Goal: Information Seeking & Learning: Learn about a topic

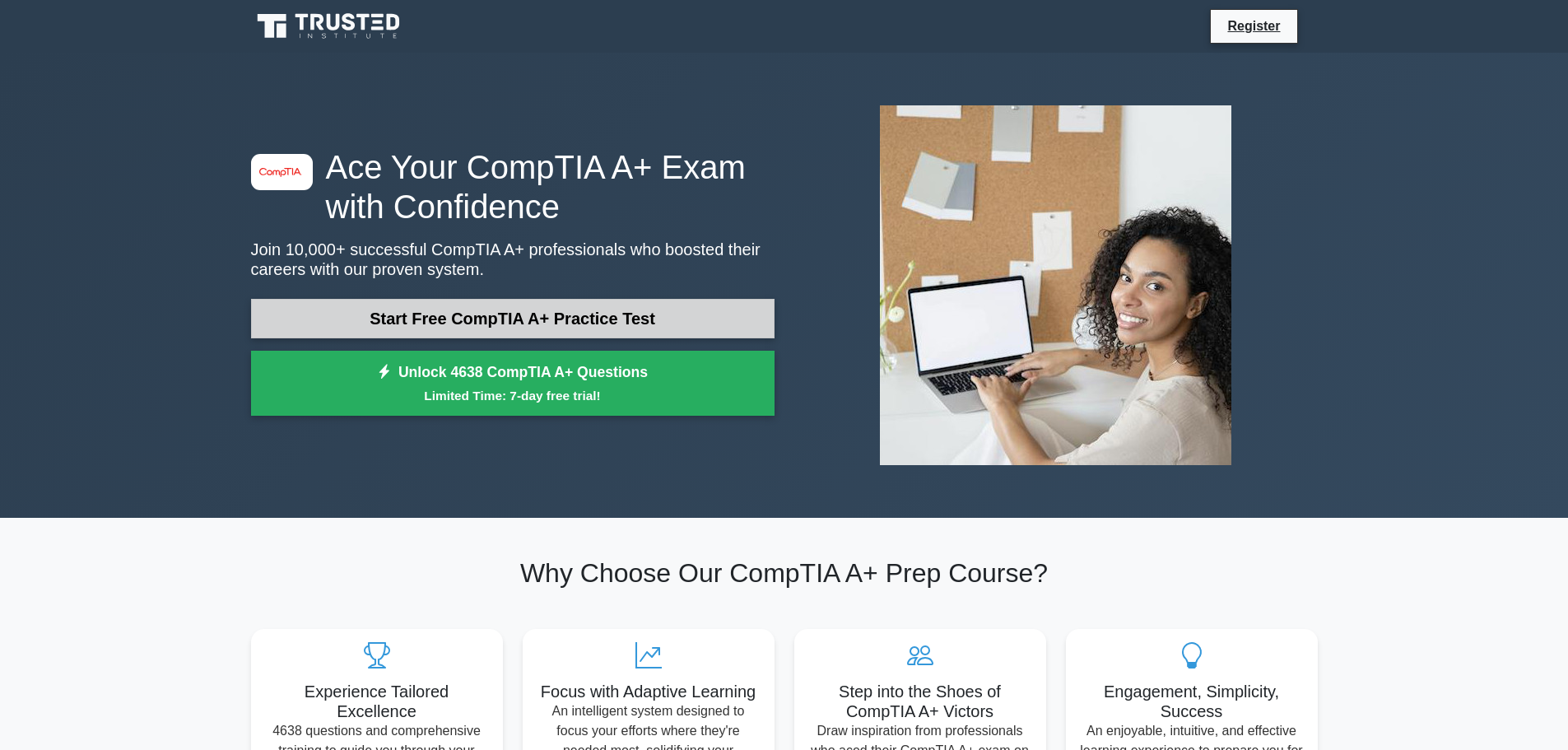
click at [462, 324] on link "Start Free CompTIA A+ Practice Test" at bounding box center [513, 318] width 523 height 39
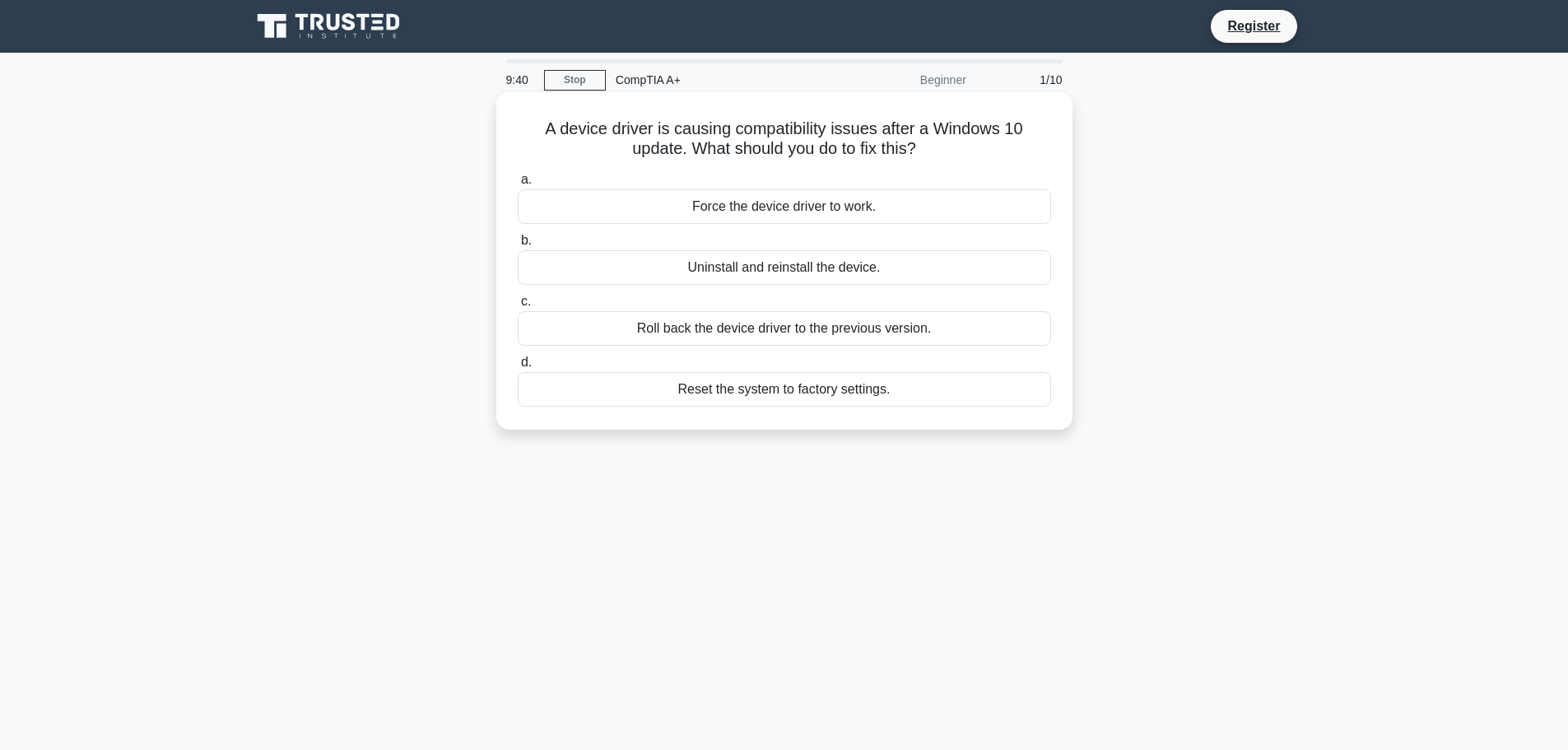
click at [782, 273] on div "Uninstall and reinstall the device." at bounding box center [784, 267] width 533 height 34
click at [517, 246] on input "b. Uninstall and reinstall the device." at bounding box center [517, 240] width 0 height 11
click at [820, 215] on div "Enable the scanner's built-in firewall" at bounding box center [784, 206] width 533 height 34
click at [517, 186] on input "a. Enable the scanner's built-in firewall" at bounding box center [517, 180] width 0 height 11
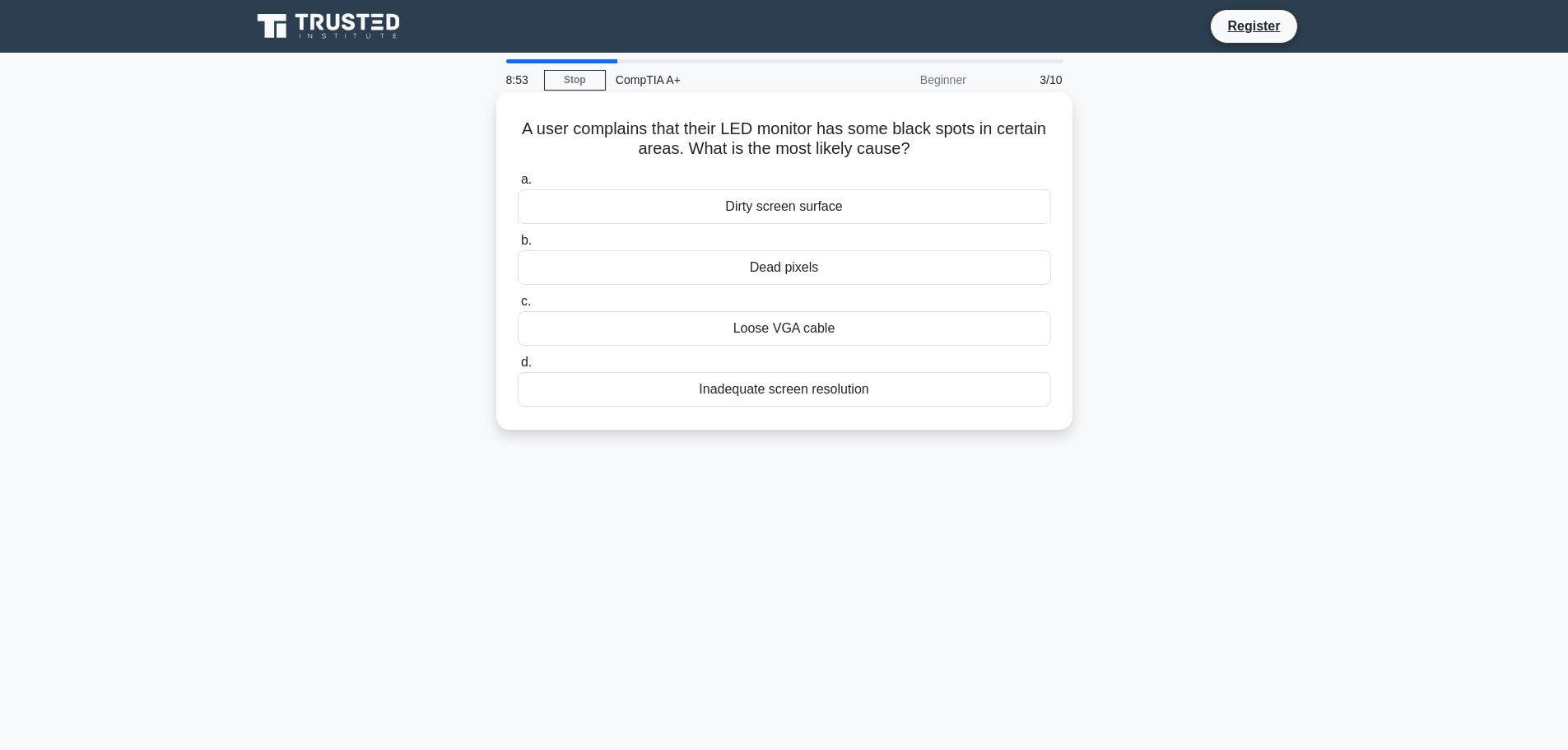
click at [536, 268] on div "Dead pixels" at bounding box center [784, 267] width 533 height 34
click at [517, 246] on input "b. Dead pixels" at bounding box center [517, 240] width 0 height 11
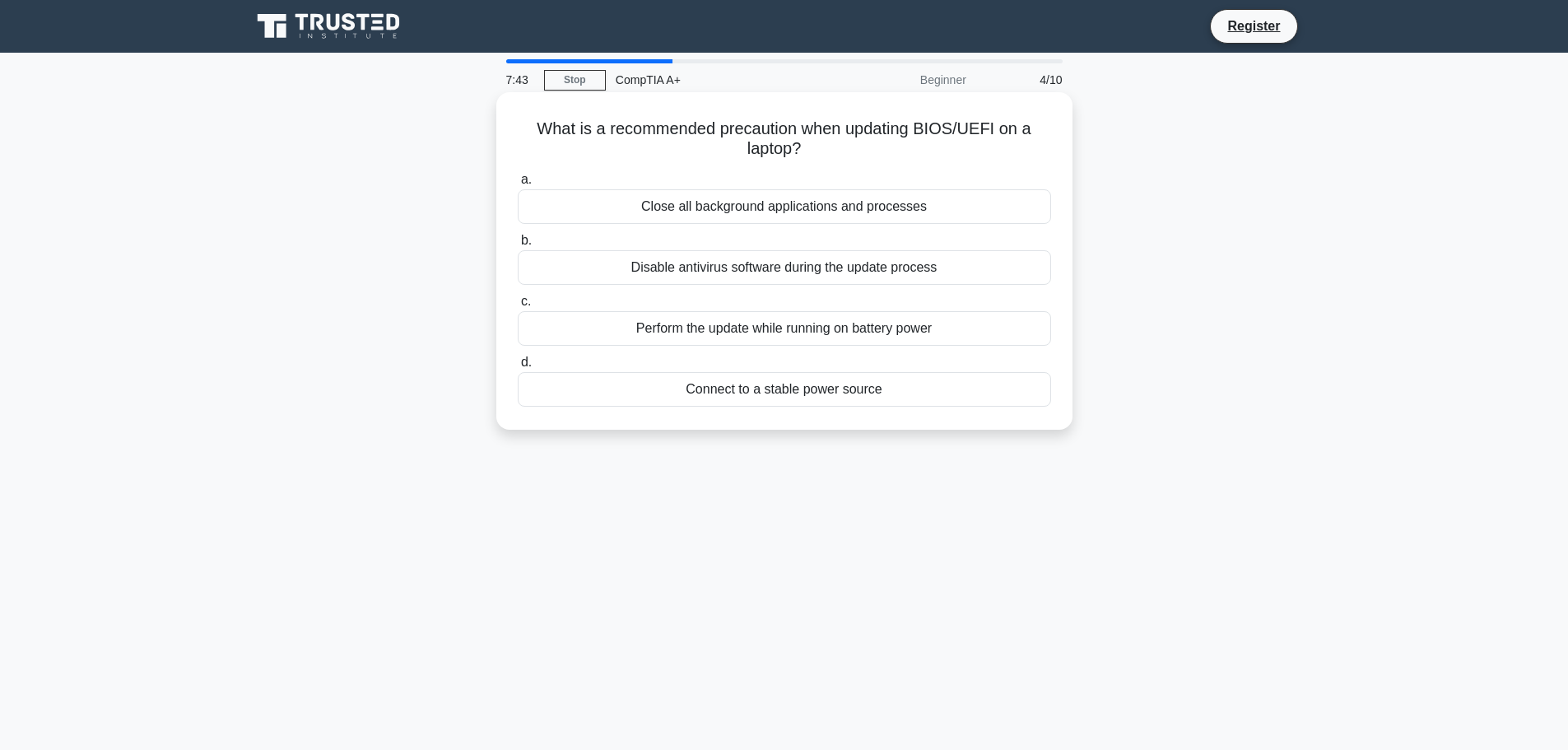
click at [809, 399] on div "Connect to a stable power source" at bounding box center [784, 389] width 533 height 34
click at [517, 368] on input "d. Connect to a stable power source" at bounding box center [517, 362] width 0 height 11
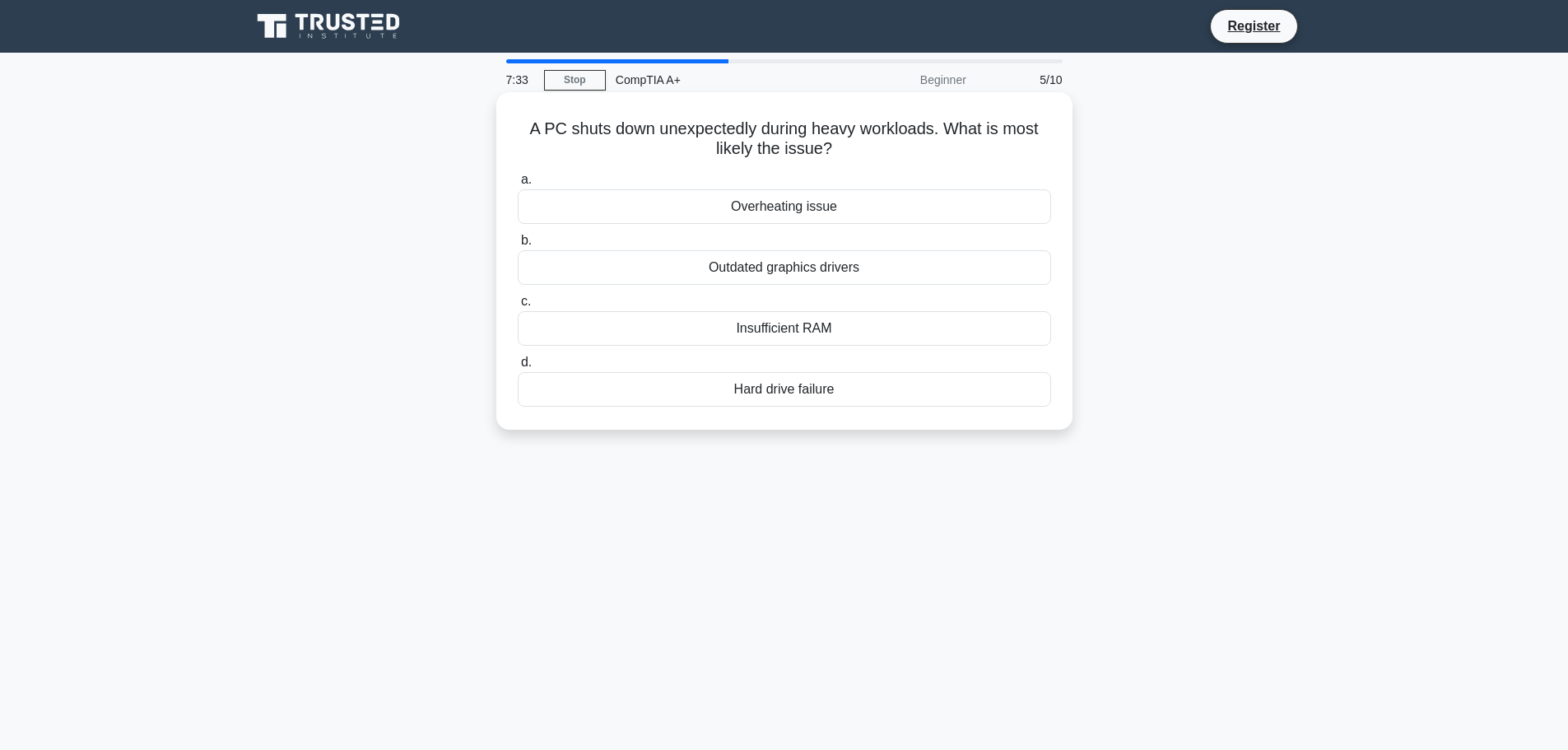
click at [910, 210] on div "Overheating issue" at bounding box center [784, 206] width 533 height 34
click at [517, 186] on input "a. Overheating issue" at bounding box center [517, 180] width 0 height 11
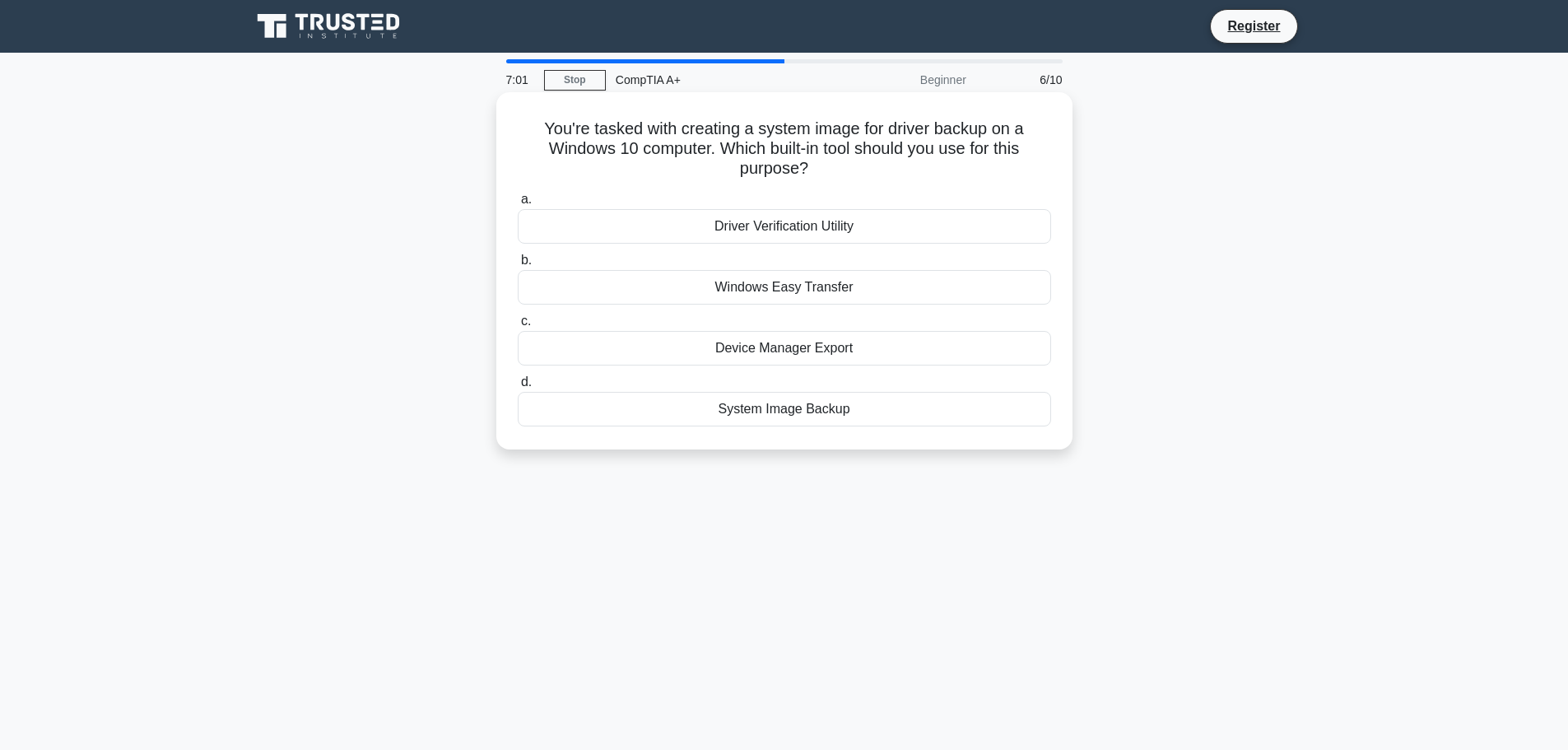
click at [837, 416] on div "System Image Backup" at bounding box center [784, 408] width 533 height 34
click at [517, 388] on input "d. System Image Backup" at bounding box center [517, 382] width 0 height 11
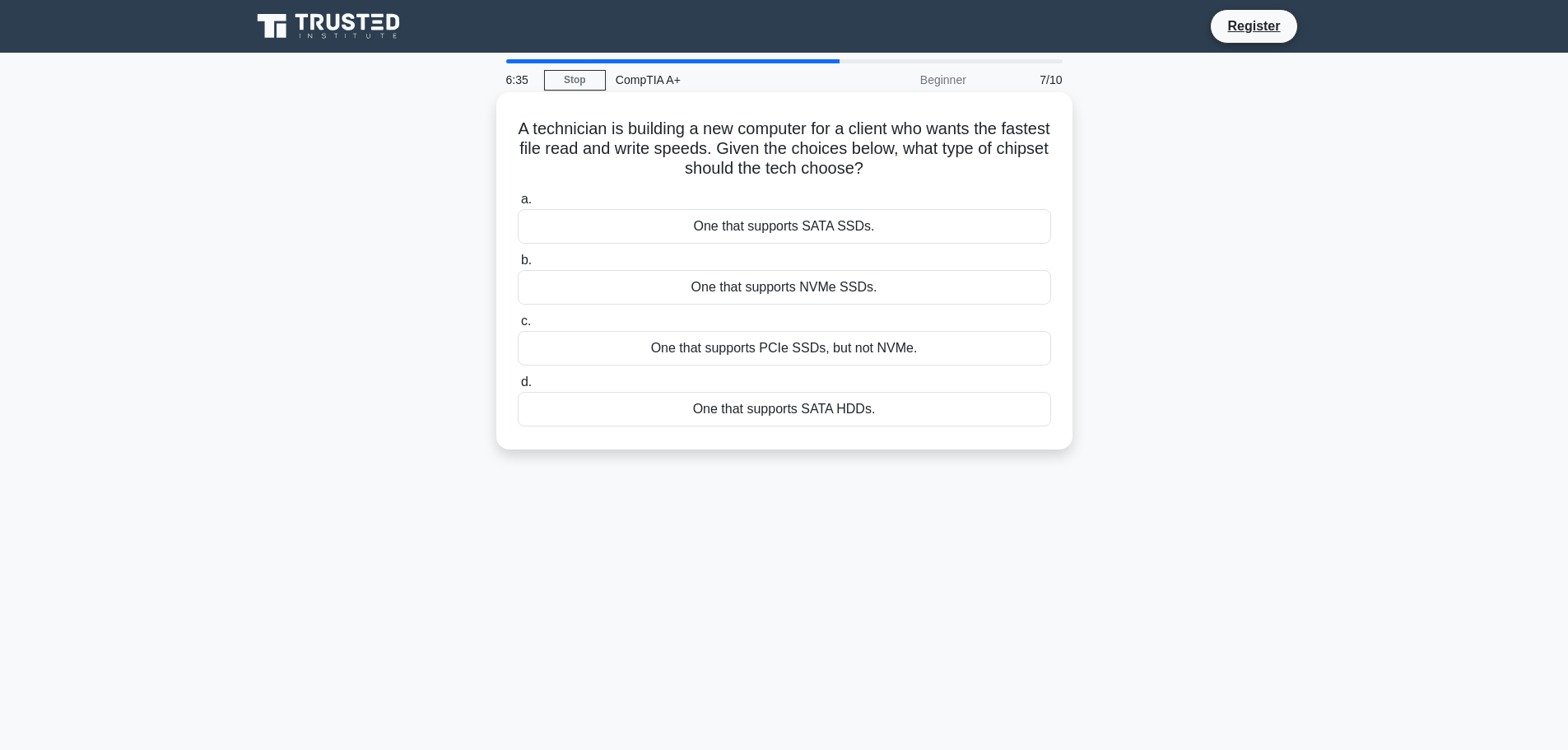
click at [840, 290] on div "One that supports NVMe SSDs." at bounding box center [784, 286] width 533 height 34
click at [517, 266] on input "b. One that supports NVMe SSDs." at bounding box center [517, 260] width 0 height 11
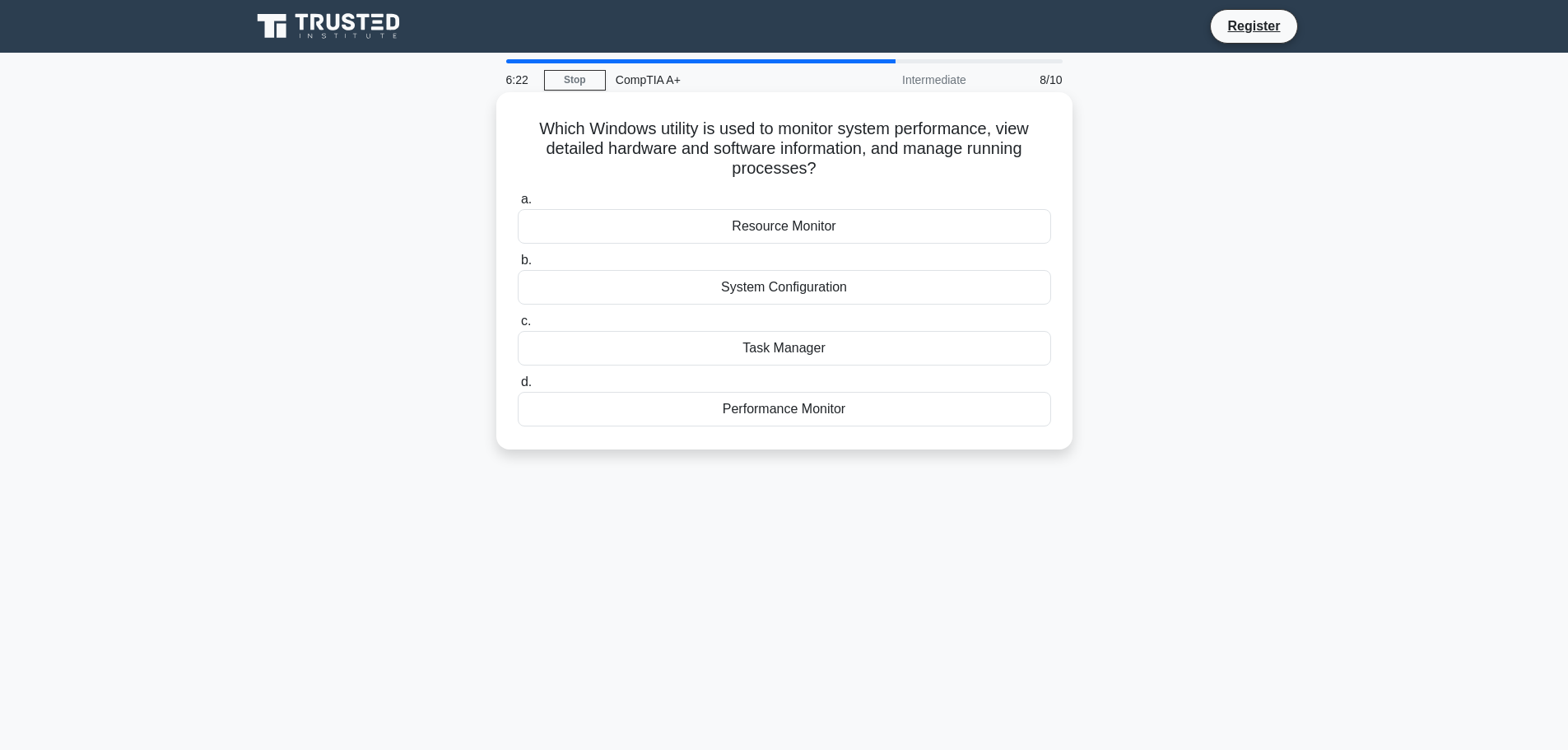
click at [855, 344] on div "Task Manager" at bounding box center [784, 348] width 533 height 34
click at [517, 327] on input "c. Task Manager" at bounding box center [517, 321] width 0 height 11
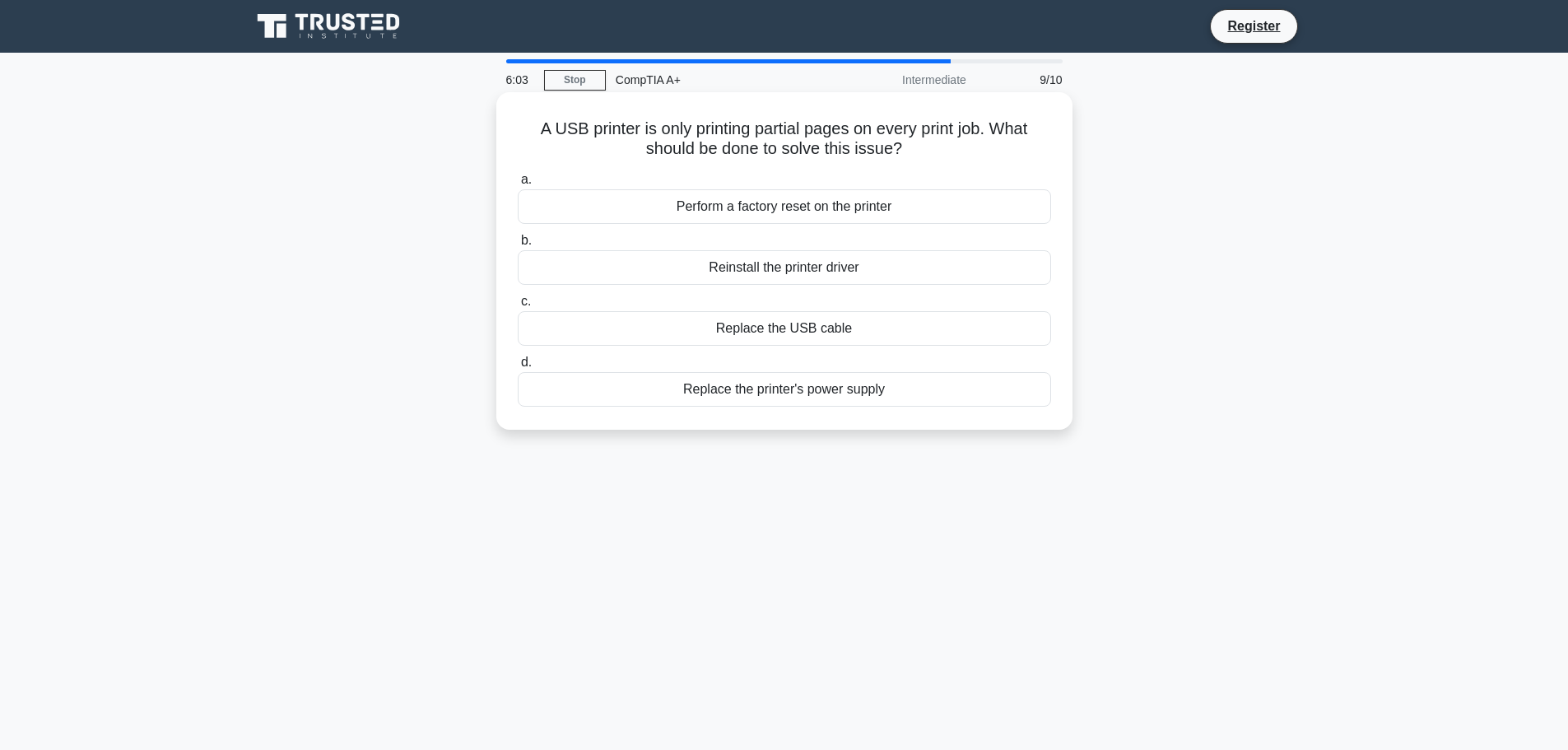
click at [844, 271] on div "Reinstall the printer driver" at bounding box center [784, 267] width 533 height 34
click at [517, 246] on input "b. Reinstall the printer driver" at bounding box center [517, 240] width 0 height 11
click at [799, 339] on div "Replace the hard drive with an SSD" at bounding box center [784, 328] width 533 height 34
click at [517, 307] on input "c. Replace the hard drive with an SSD" at bounding box center [517, 301] width 0 height 11
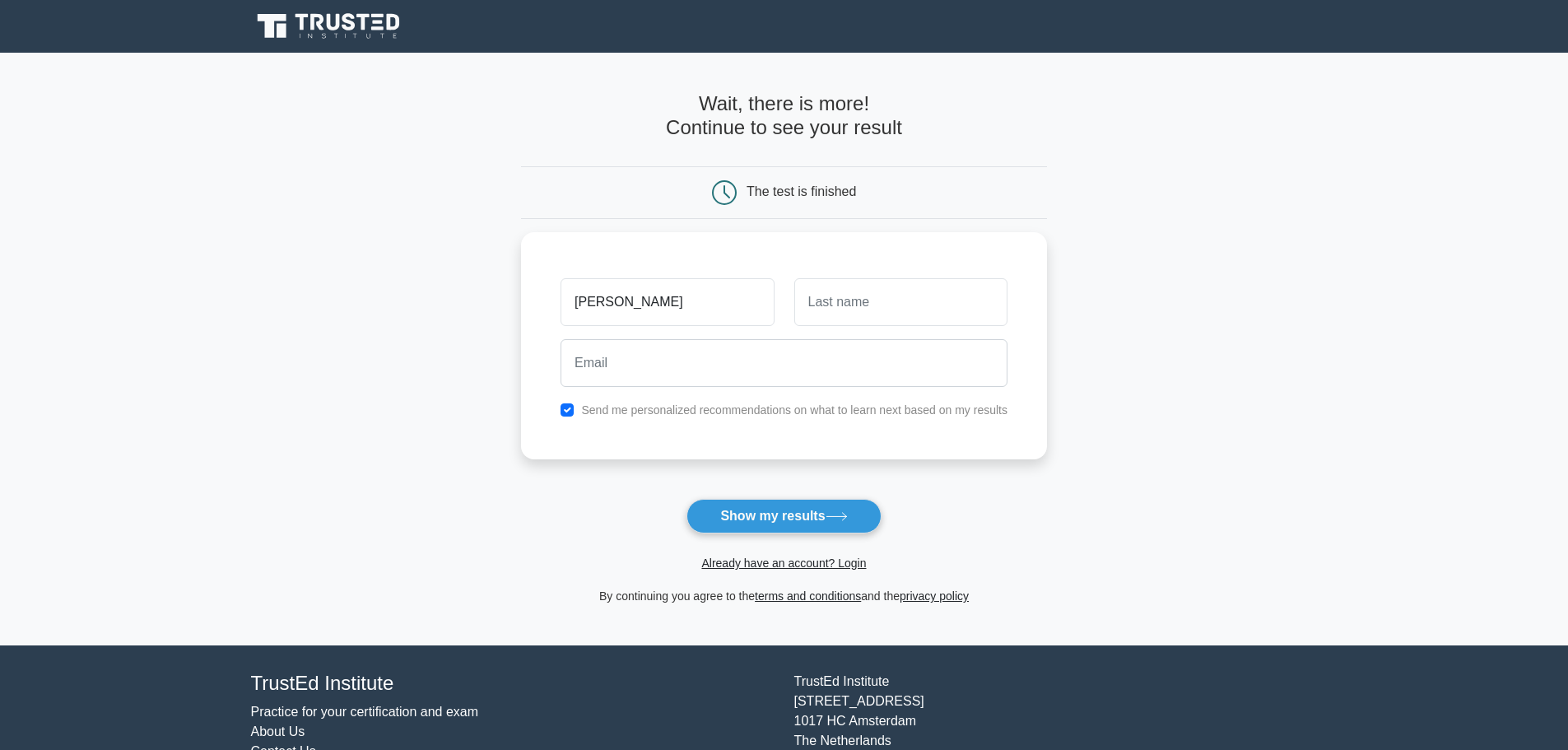
type input "[PERSON_NAME]"
type input "m"
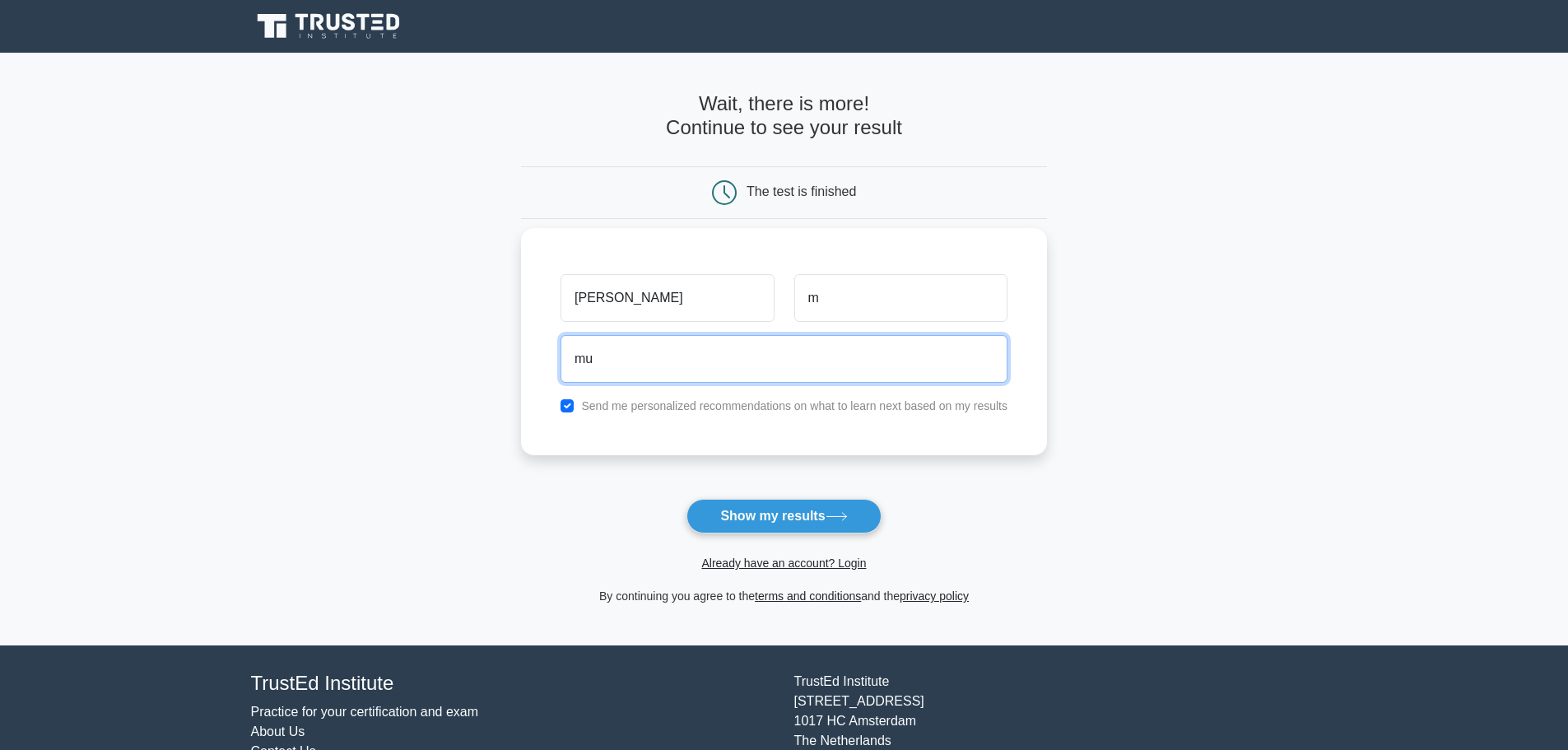
type input "[EMAIL_ADDRESS][DOMAIN_NAME]"
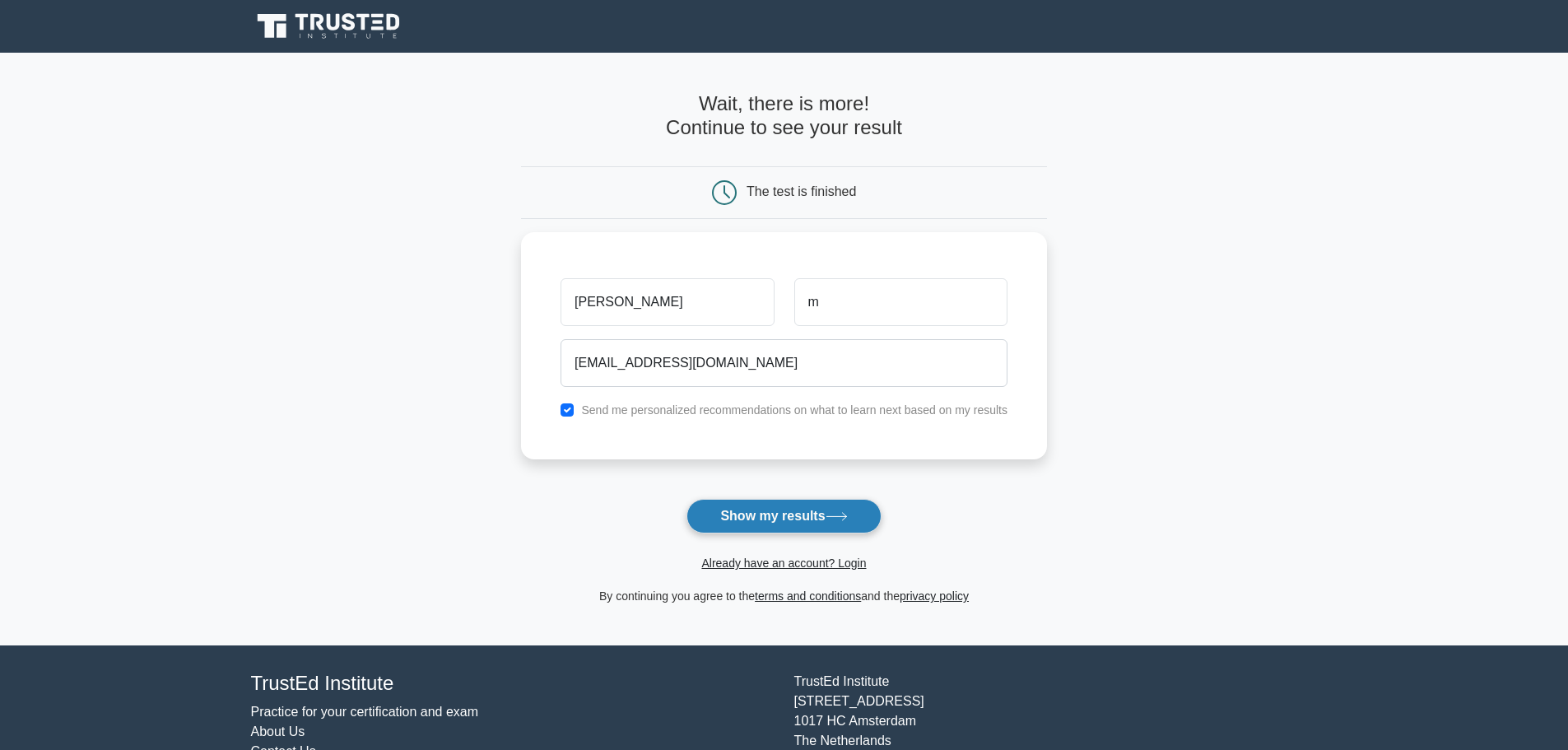
click at [808, 516] on button "Show my results" at bounding box center [783, 516] width 194 height 34
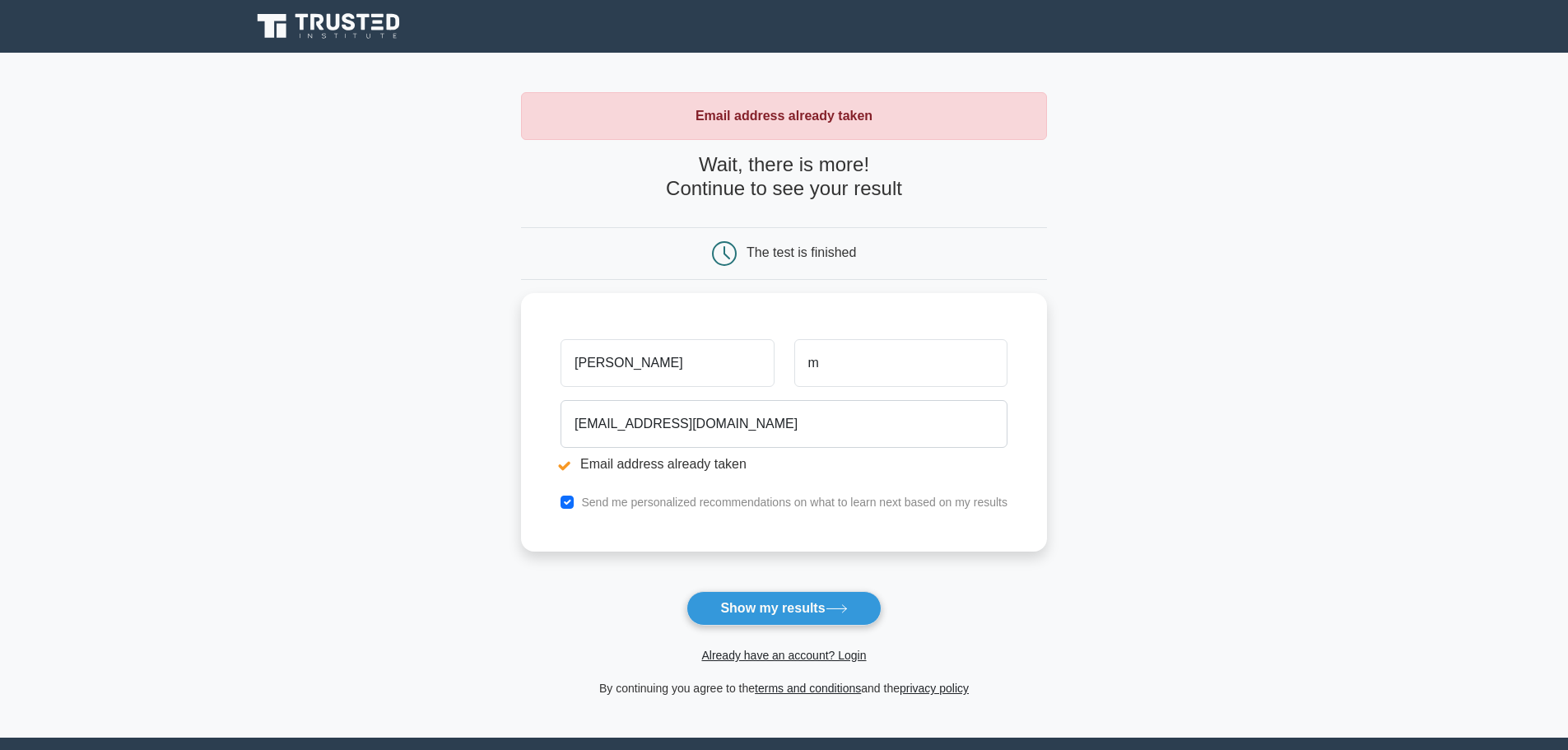
drag, startPoint x: 664, startPoint y: 364, endPoint x: 446, endPoint y: 362, distance: 218.0
click at [448, 362] on main "Email address already taken Wait, there is more! Continue to see your result Th…" at bounding box center [784, 395] width 1568 height 685
type input "prajith"
type input "p"
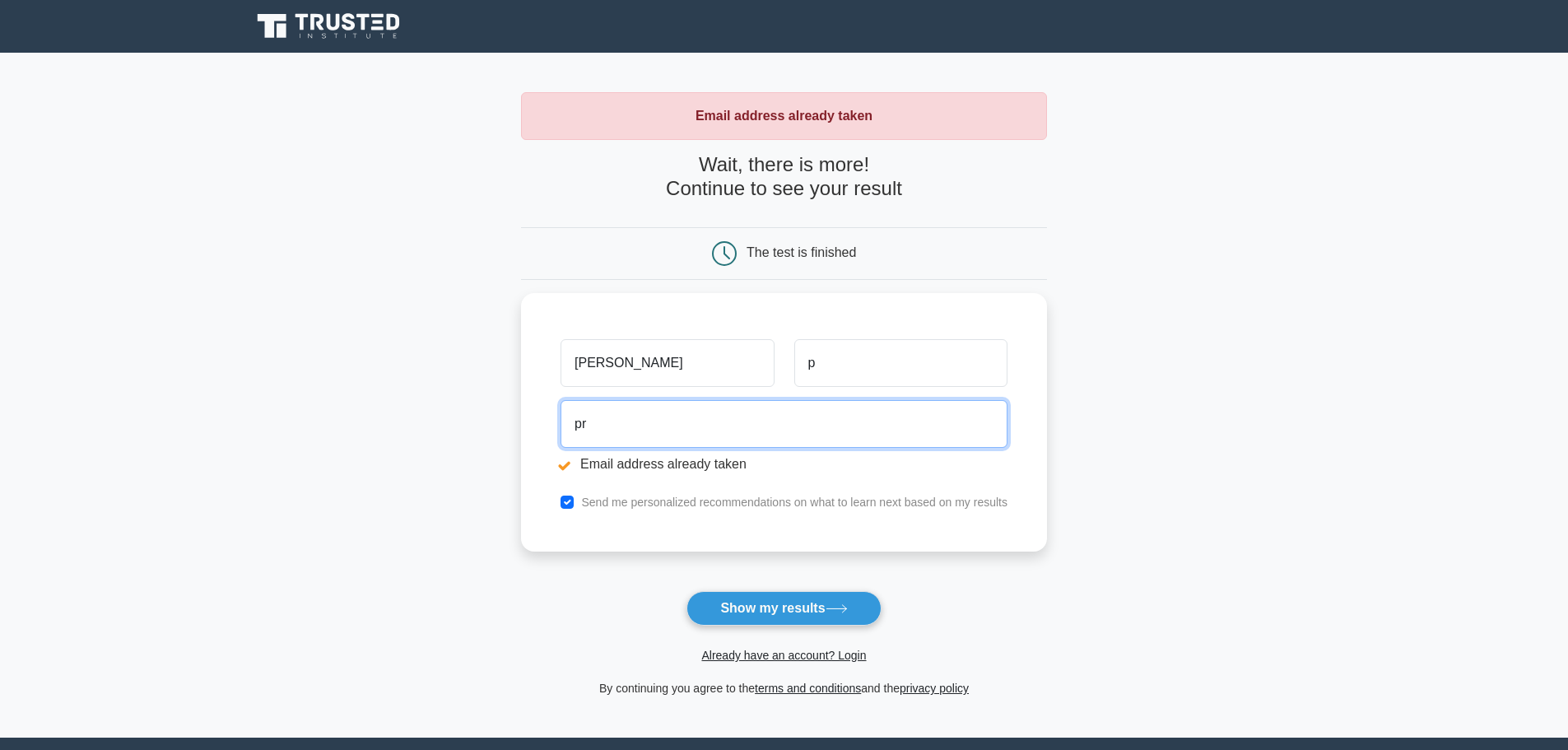
type input "p"
type input "ithrdlisie@gmail.com"
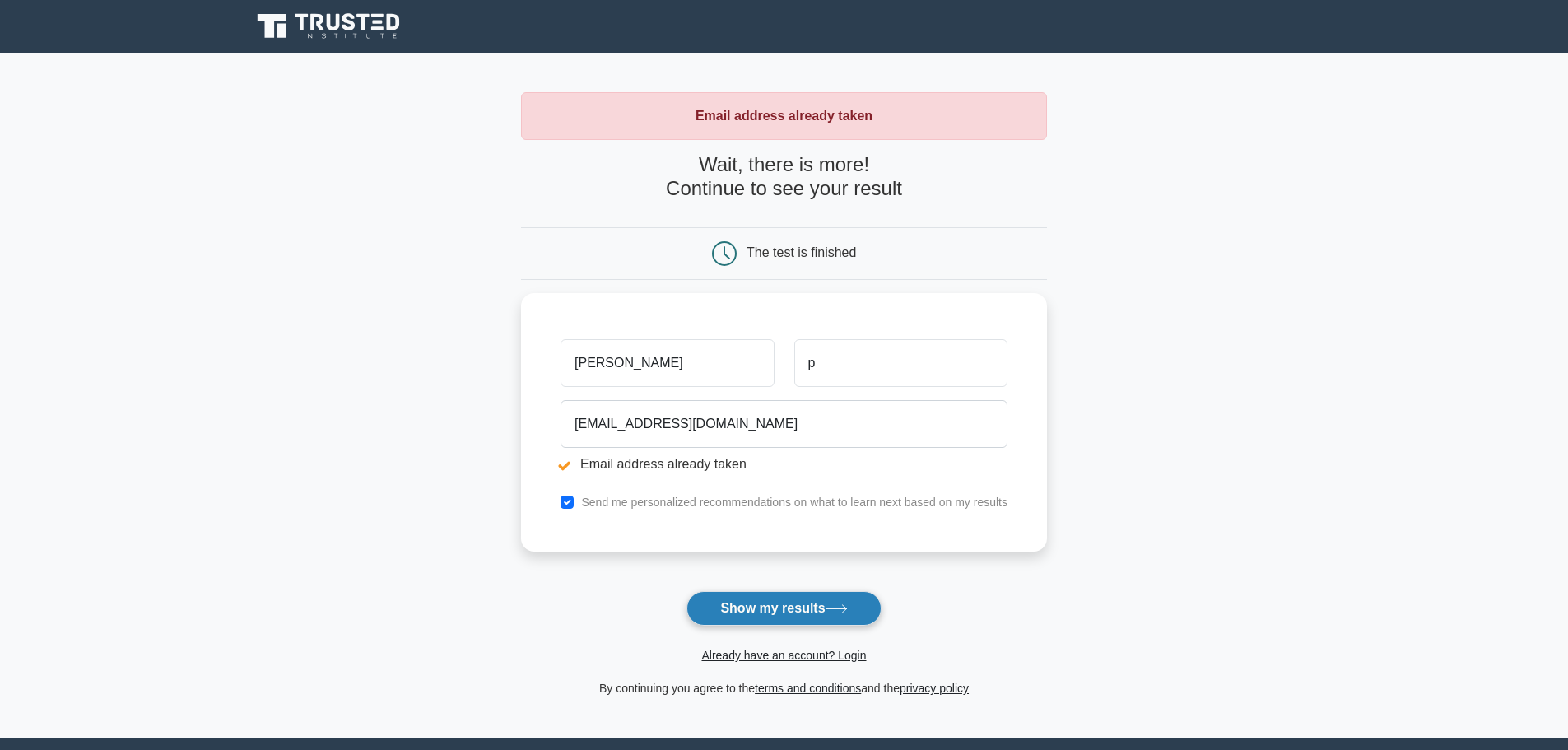
click at [764, 624] on button "Show my results" at bounding box center [783, 607] width 194 height 34
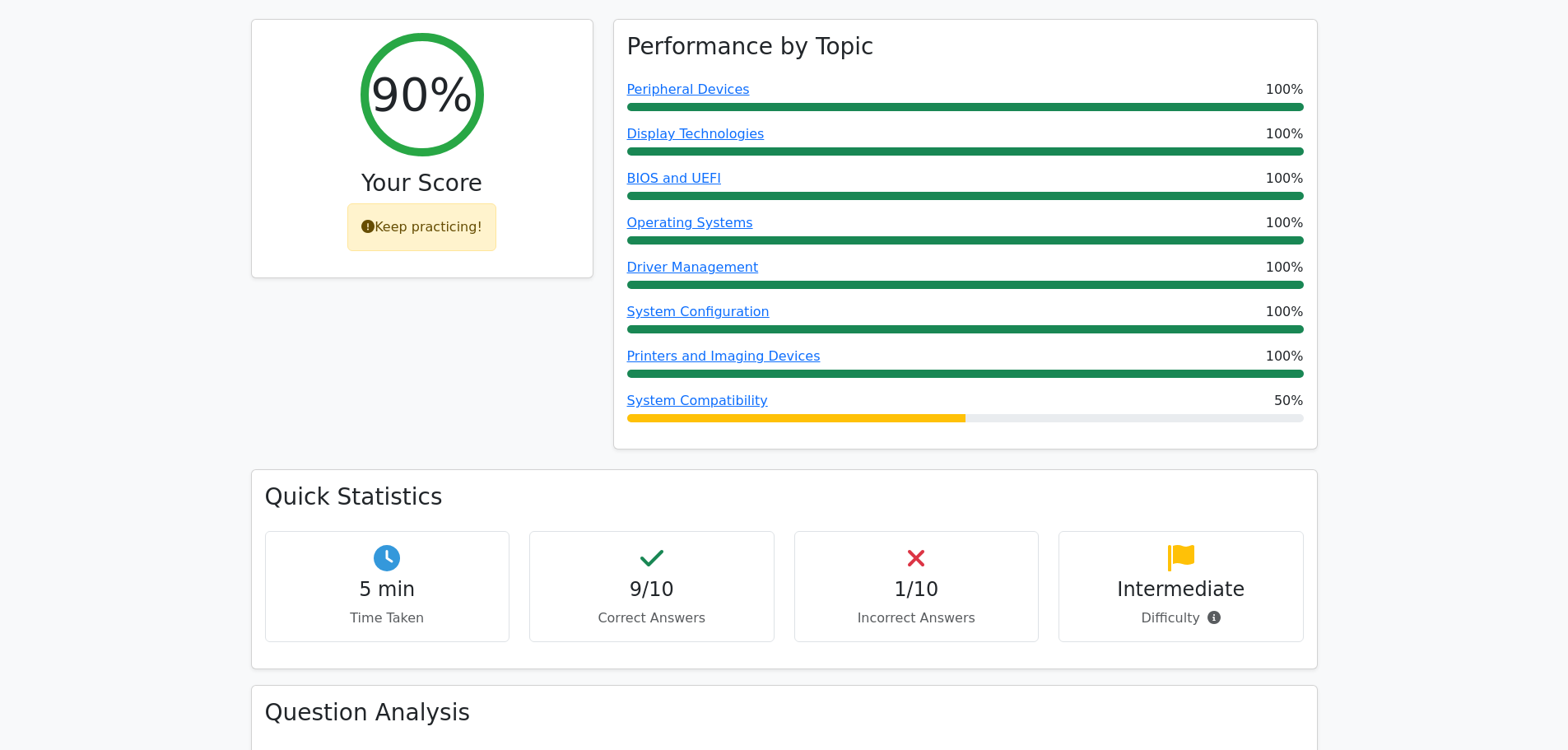
scroll to position [658, 0]
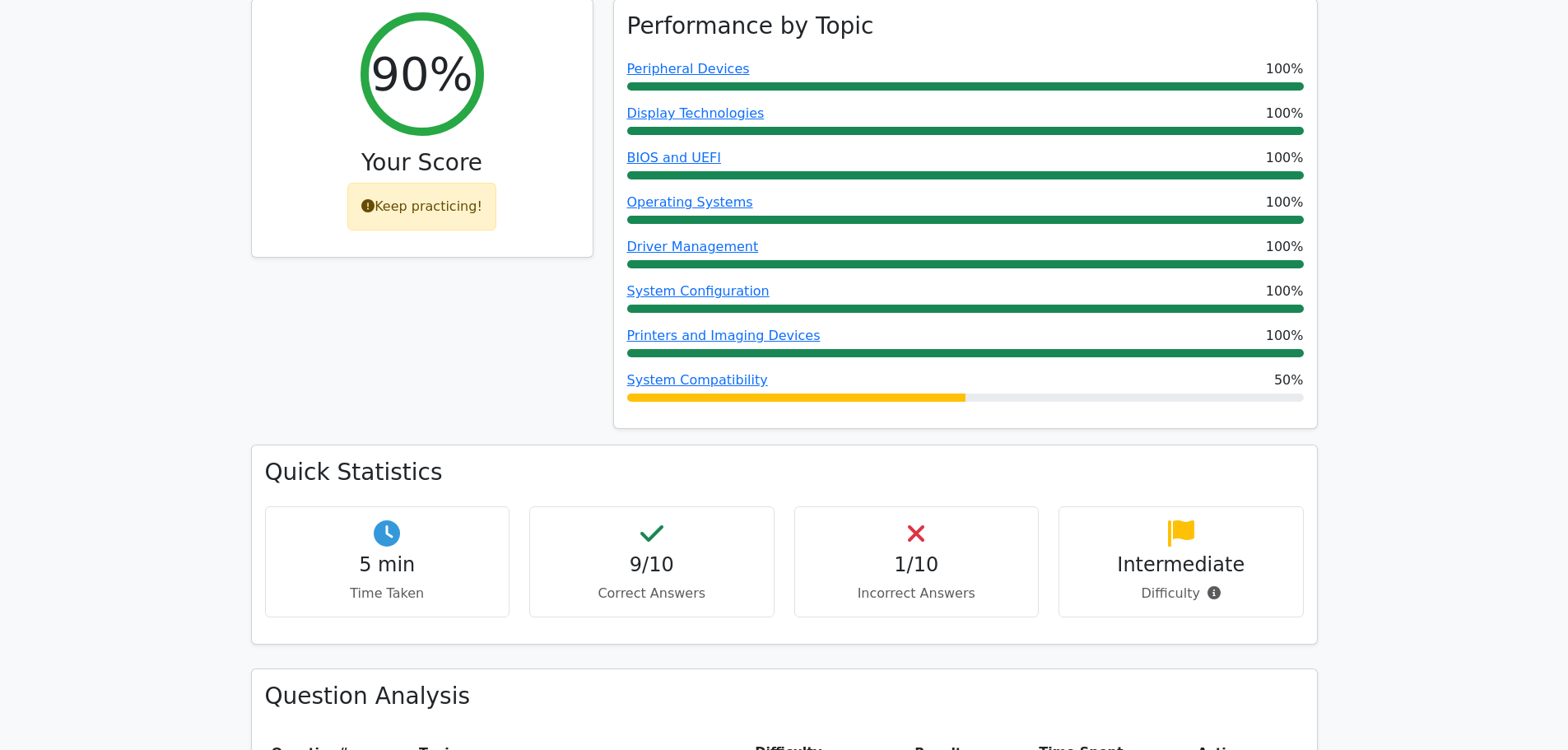
click at [935, 553] on h4 "1/10" at bounding box center [917, 564] width 218 height 23
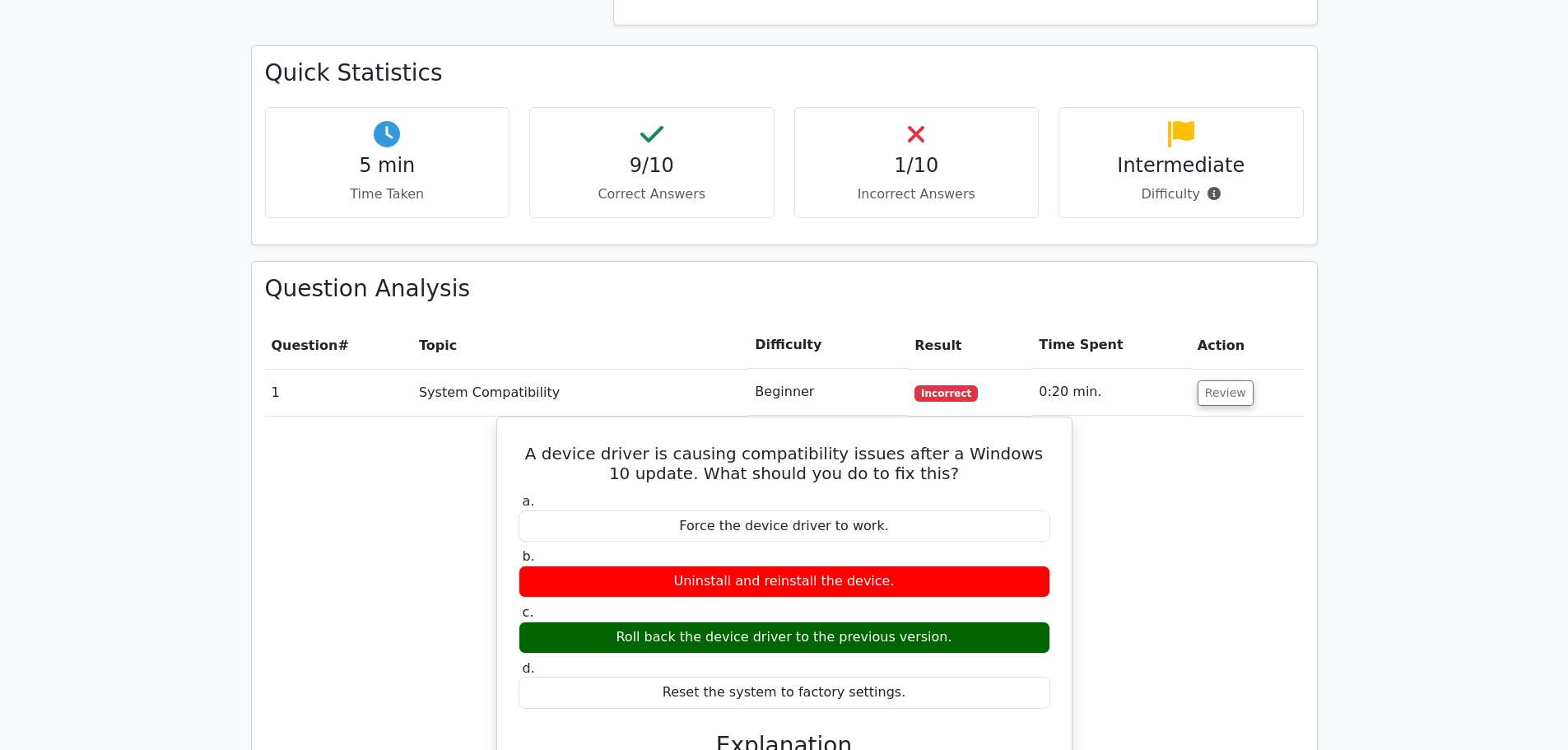
scroll to position [1070, 0]
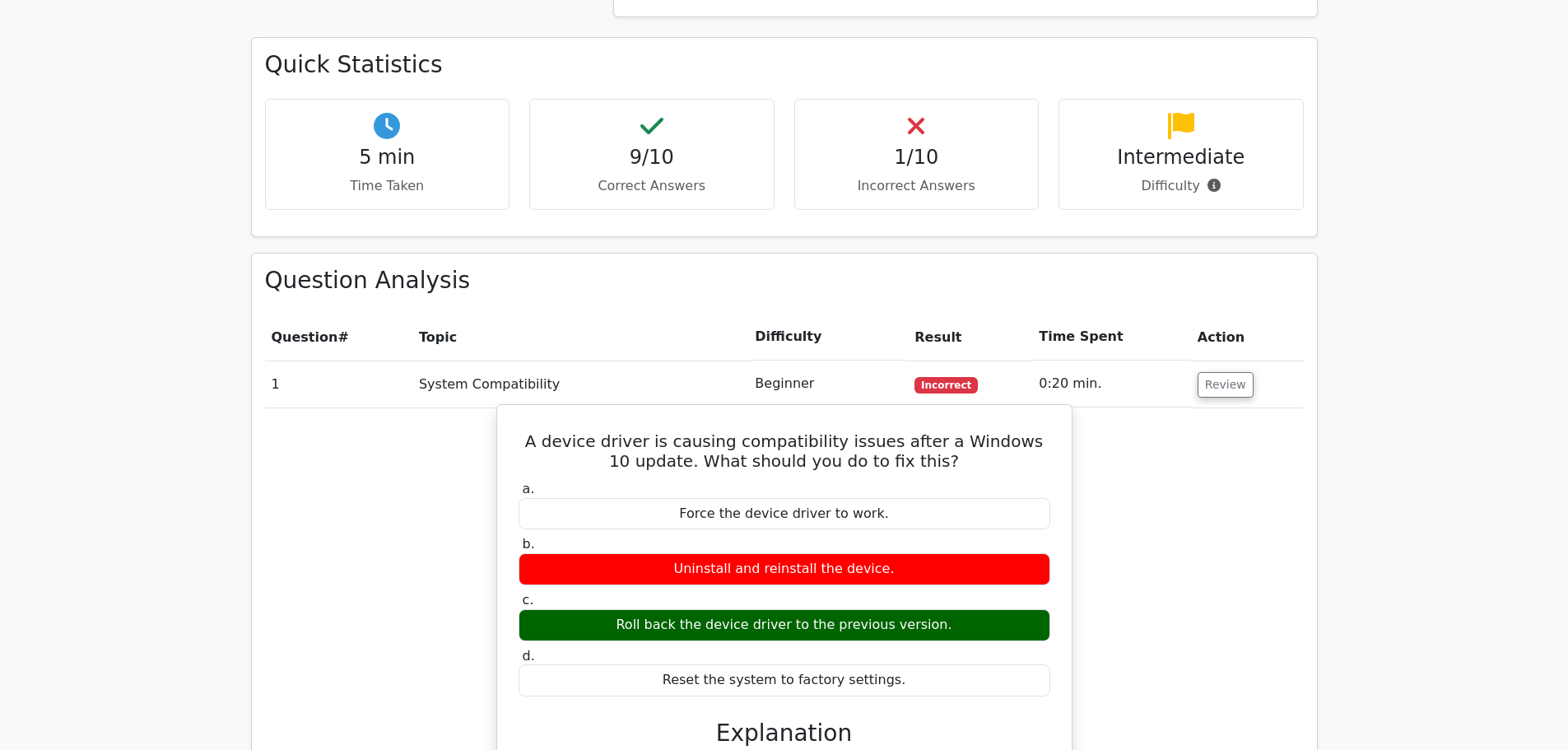
click at [783, 553] on div "Uninstall and reinstall the device." at bounding box center [784, 568] width 531 height 32
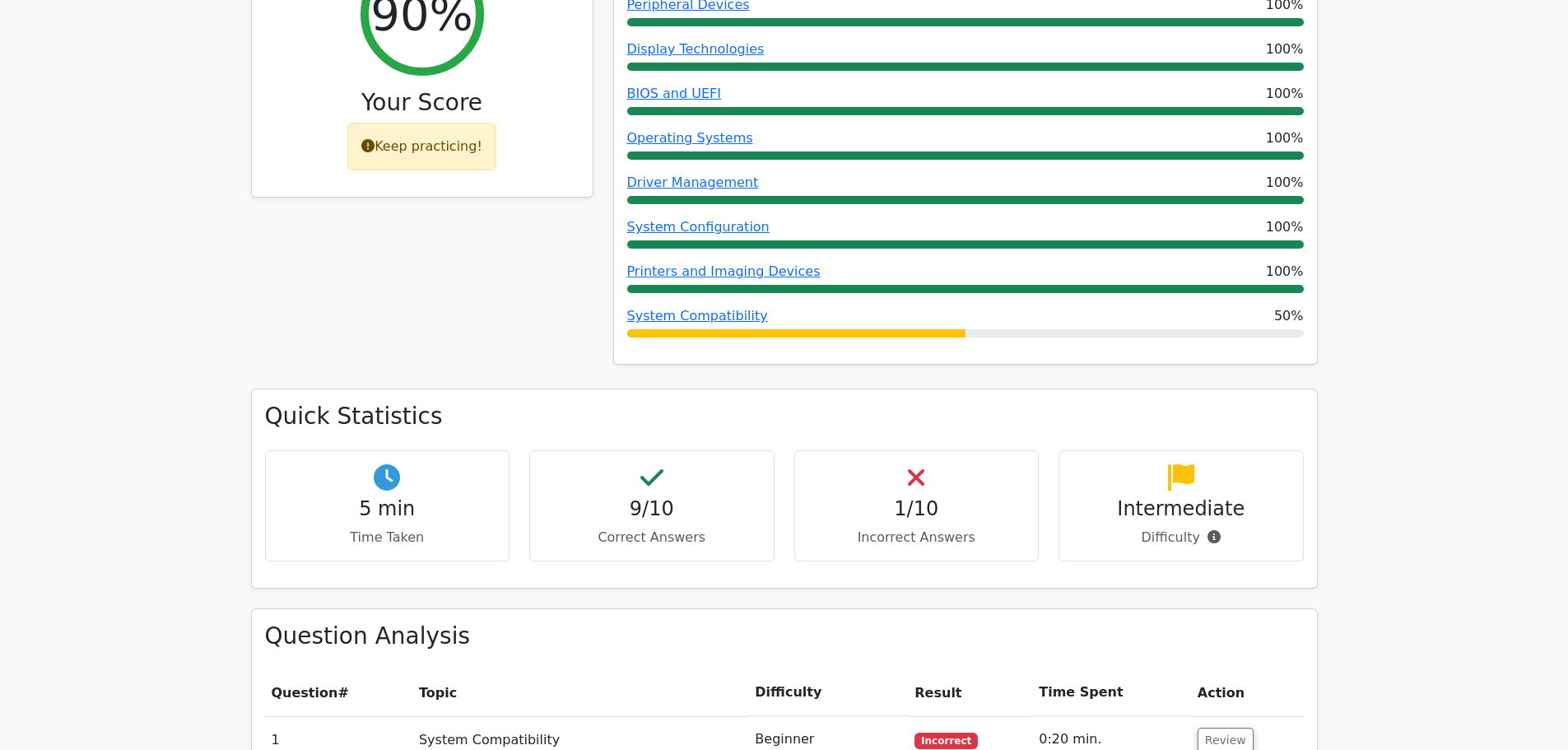
scroll to position [741, 0]
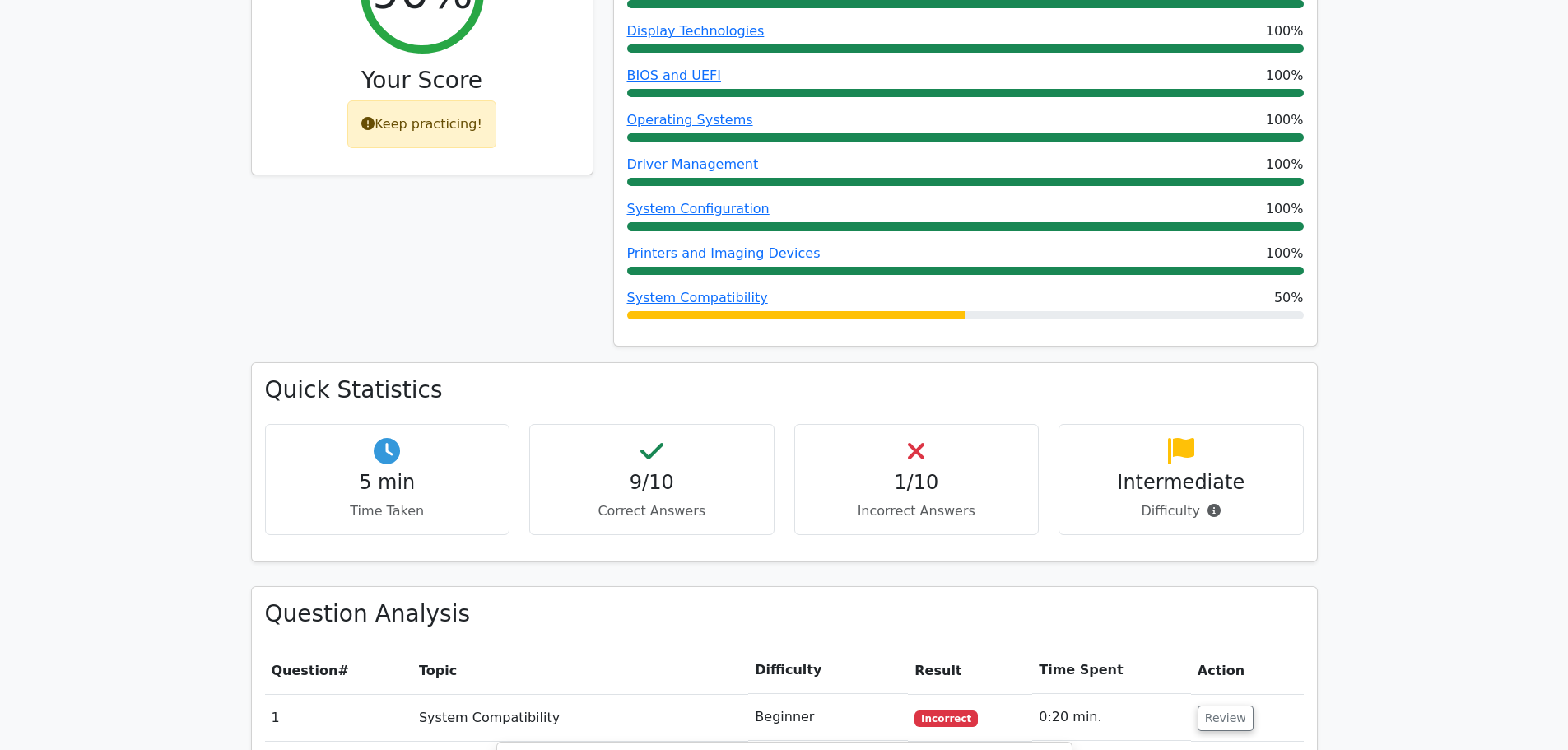
click at [700, 471] on h4 "9/10" at bounding box center [651, 482] width 218 height 23
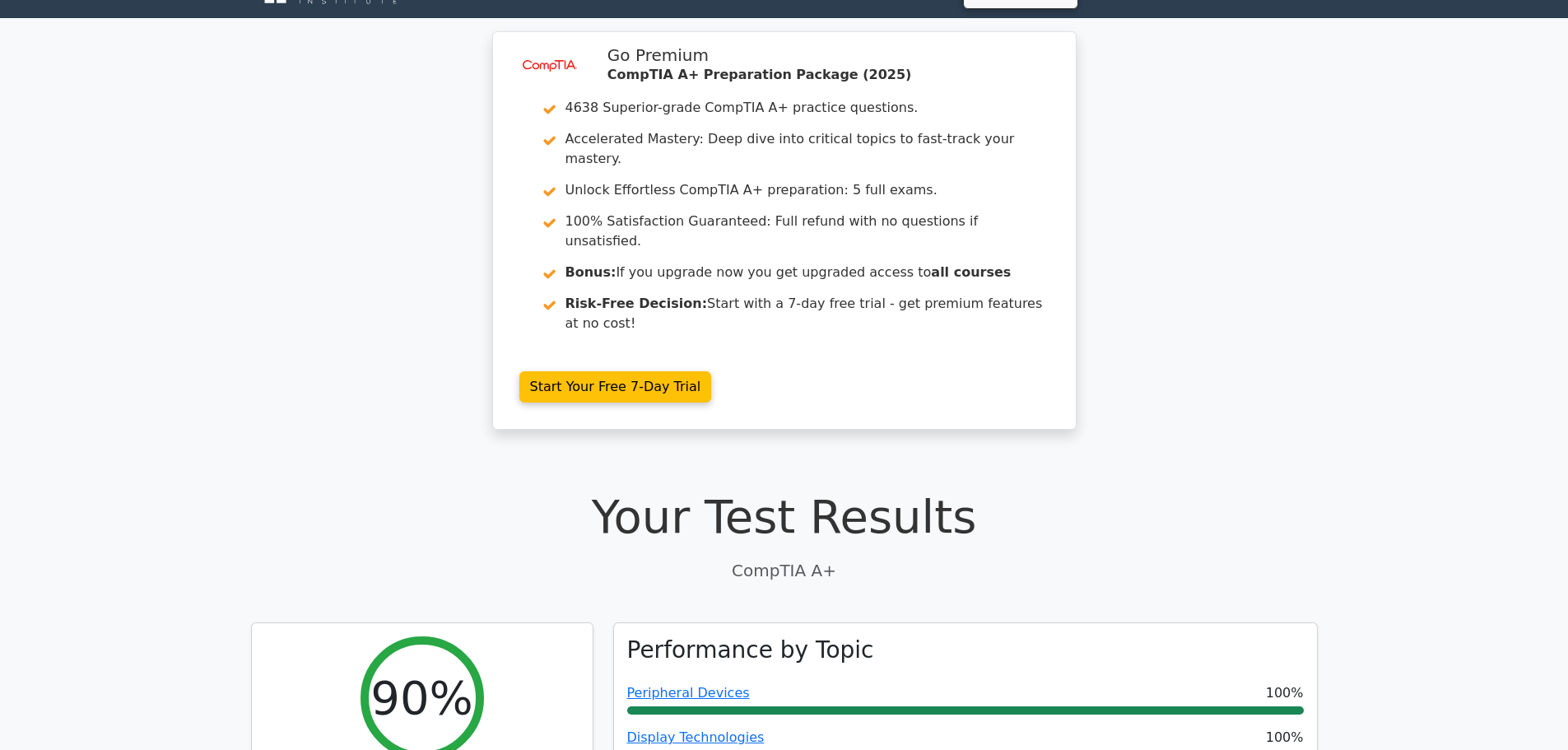
scroll to position [0, 0]
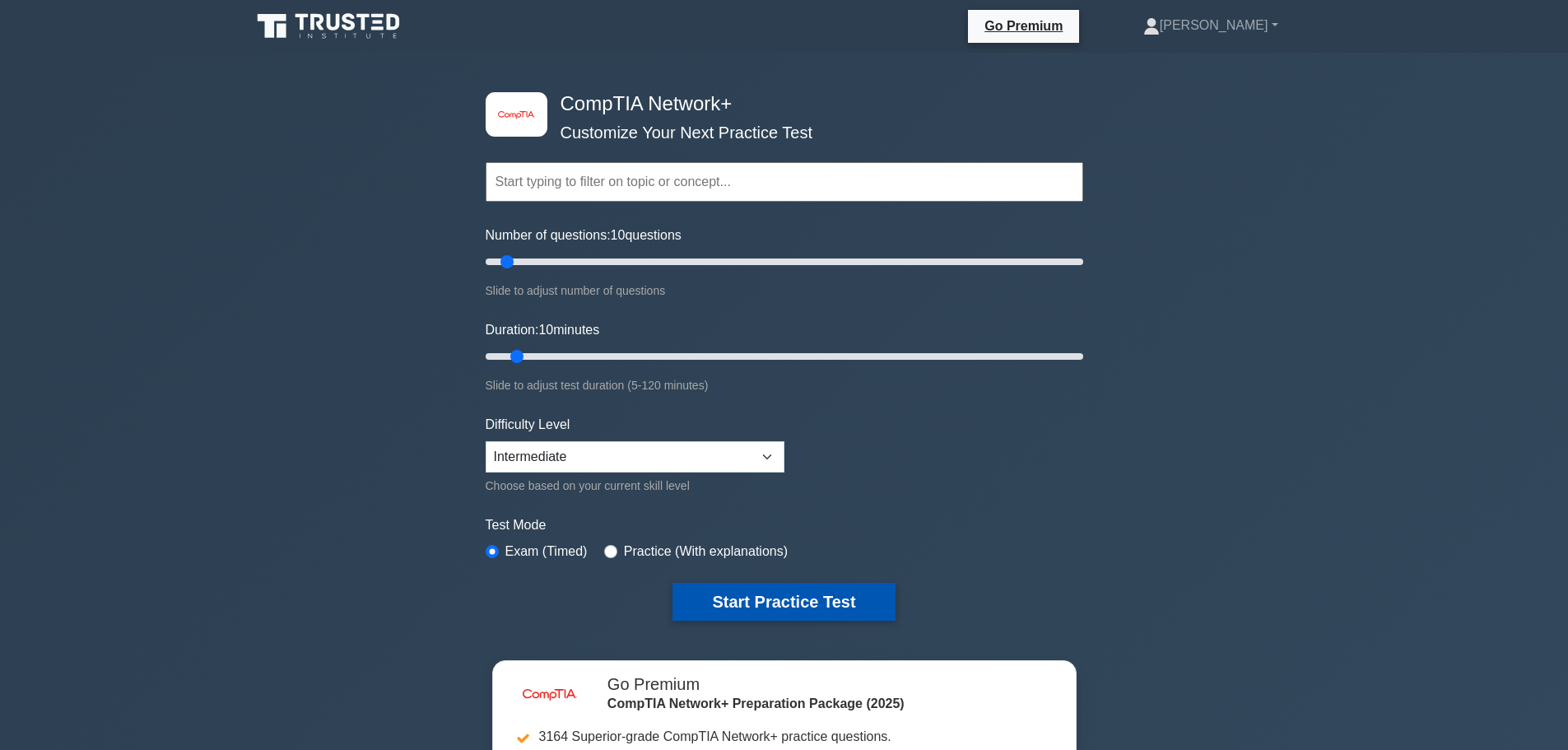
click at [795, 604] on button "Start Practice Test" at bounding box center [784, 602] width 223 height 38
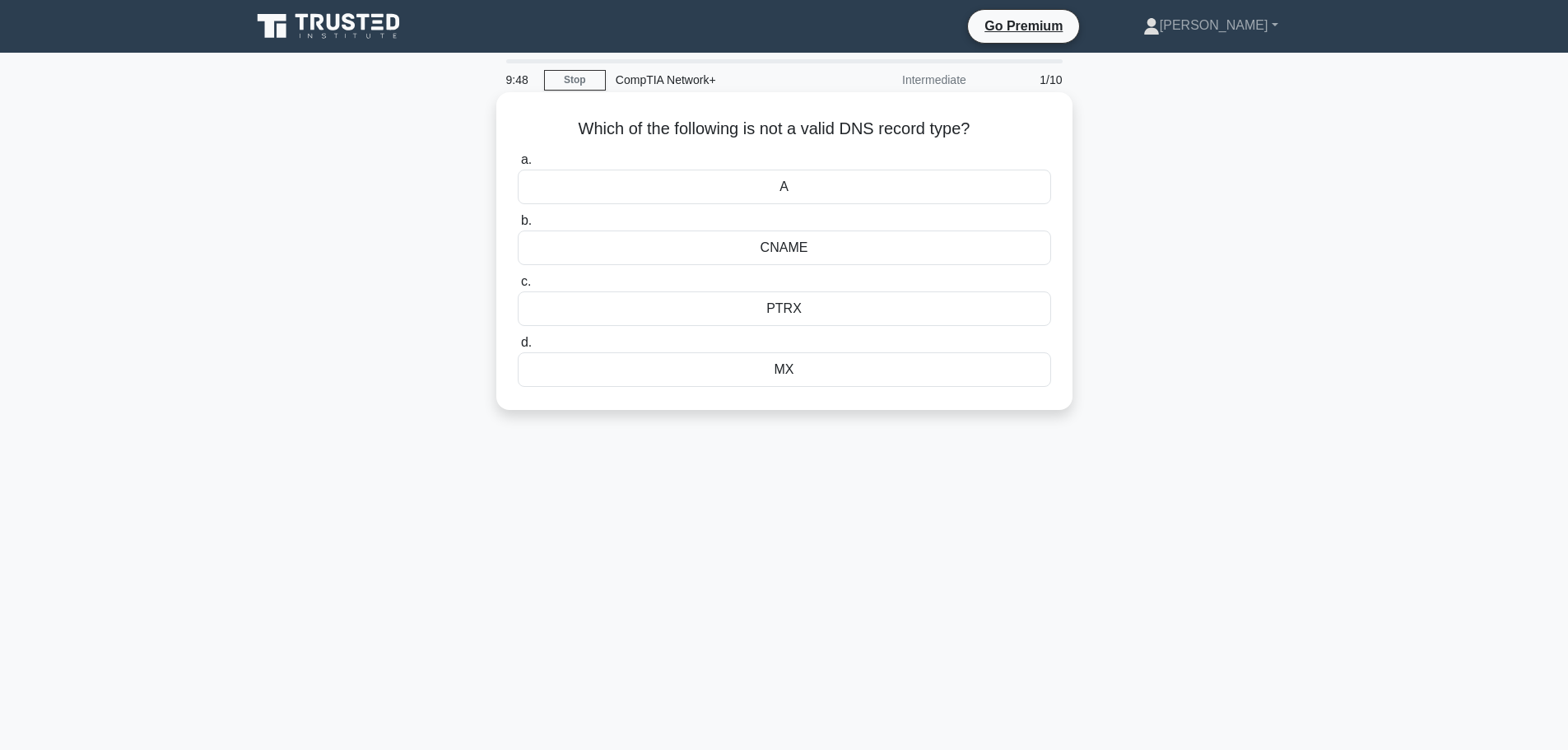
click at [805, 258] on div "CNAME" at bounding box center [784, 247] width 533 height 34
click at [517, 227] on input "b. CNAME" at bounding box center [517, 221] width 0 height 11
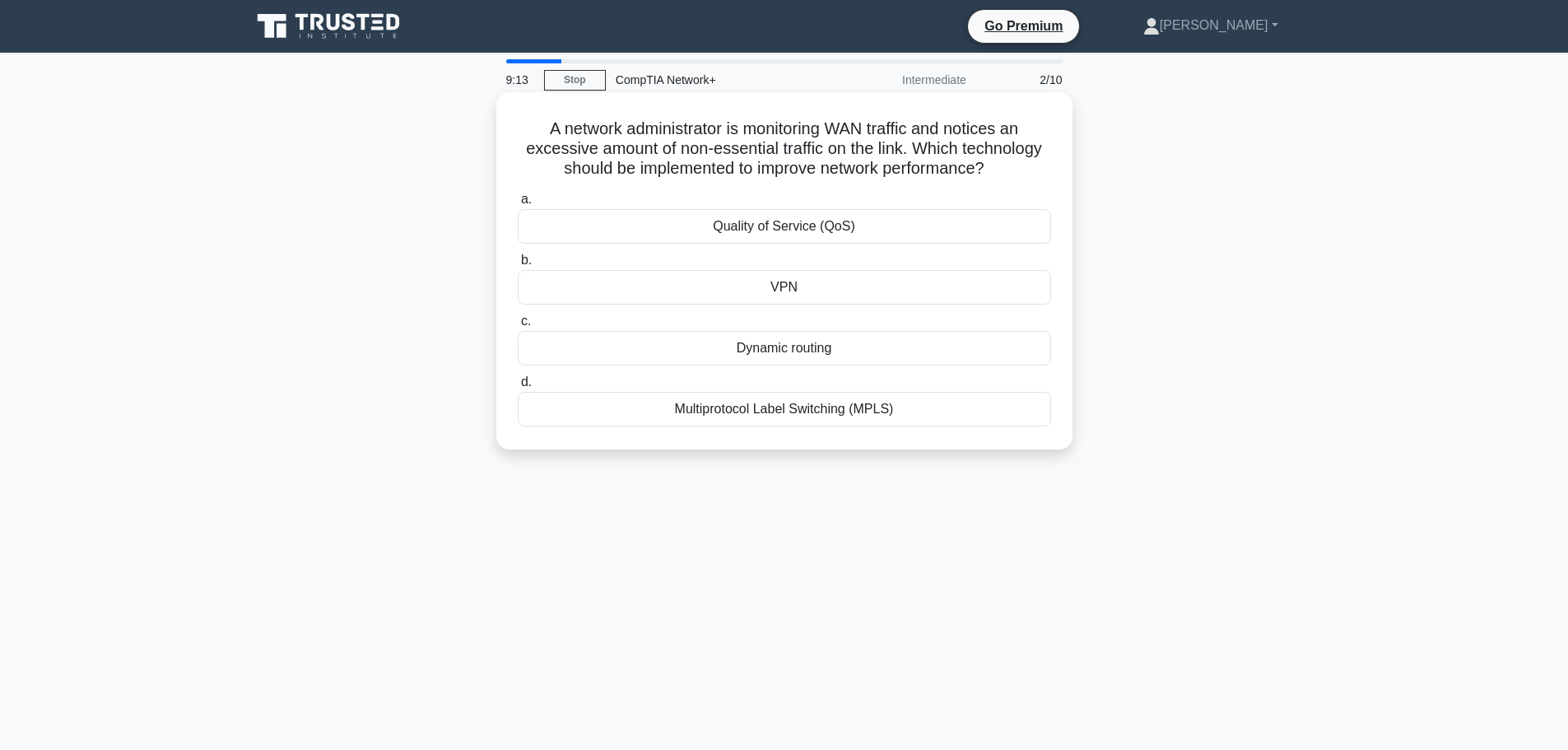
click at [844, 416] on div "Multiprotocol Label Switching (MPLS)" at bounding box center [784, 408] width 533 height 34
click at [517, 388] on input "d. Multiprotocol Label Switching (MPLS)" at bounding box center [517, 382] width 0 height 11
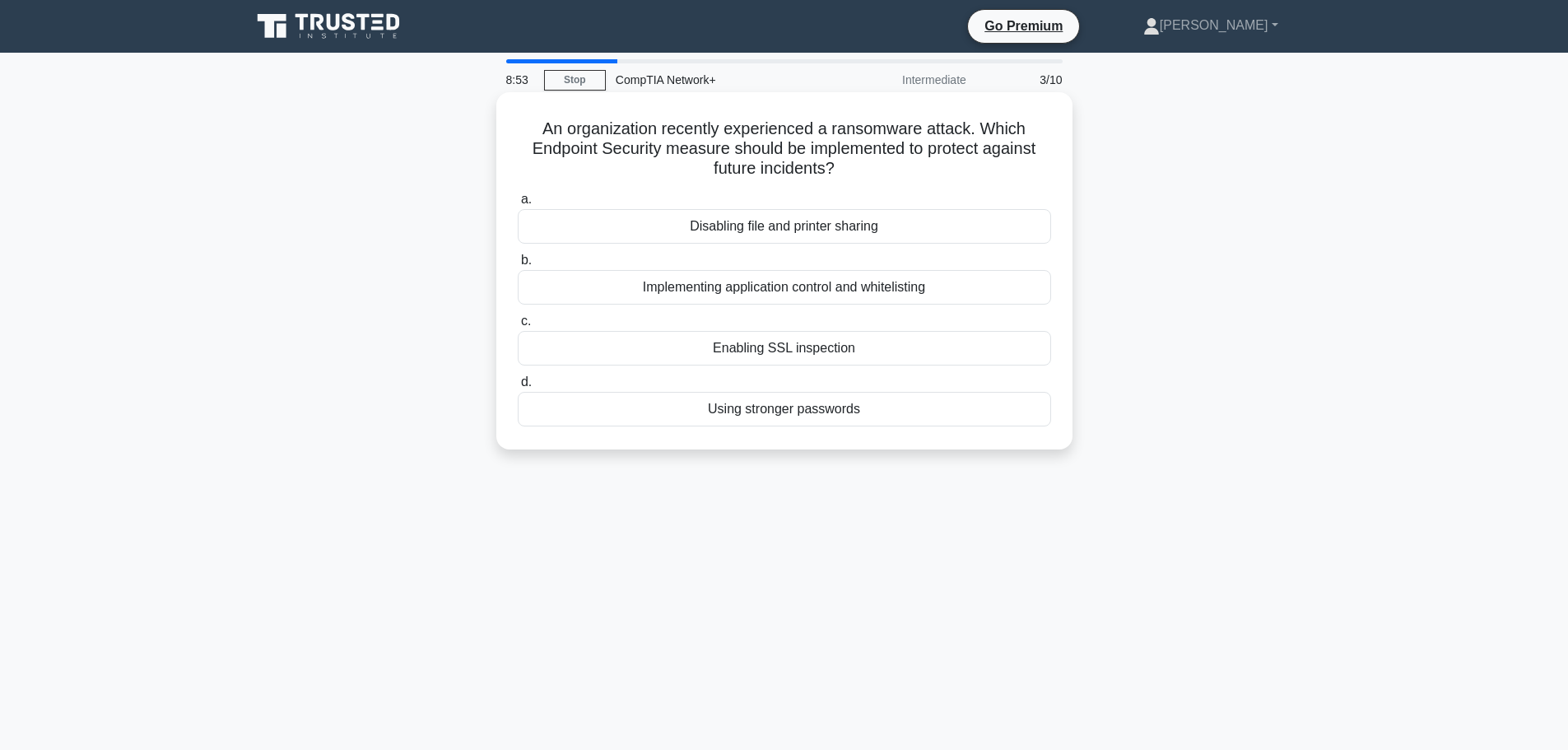
click at [792, 290] on div "Implementing application control and whitelisting" at bounding box center [784, 286] width 533 height 34
click at [517, 266] on input "b. Implementing application control and whitelisting" at bounding box center [517, 260] width 0 height 11
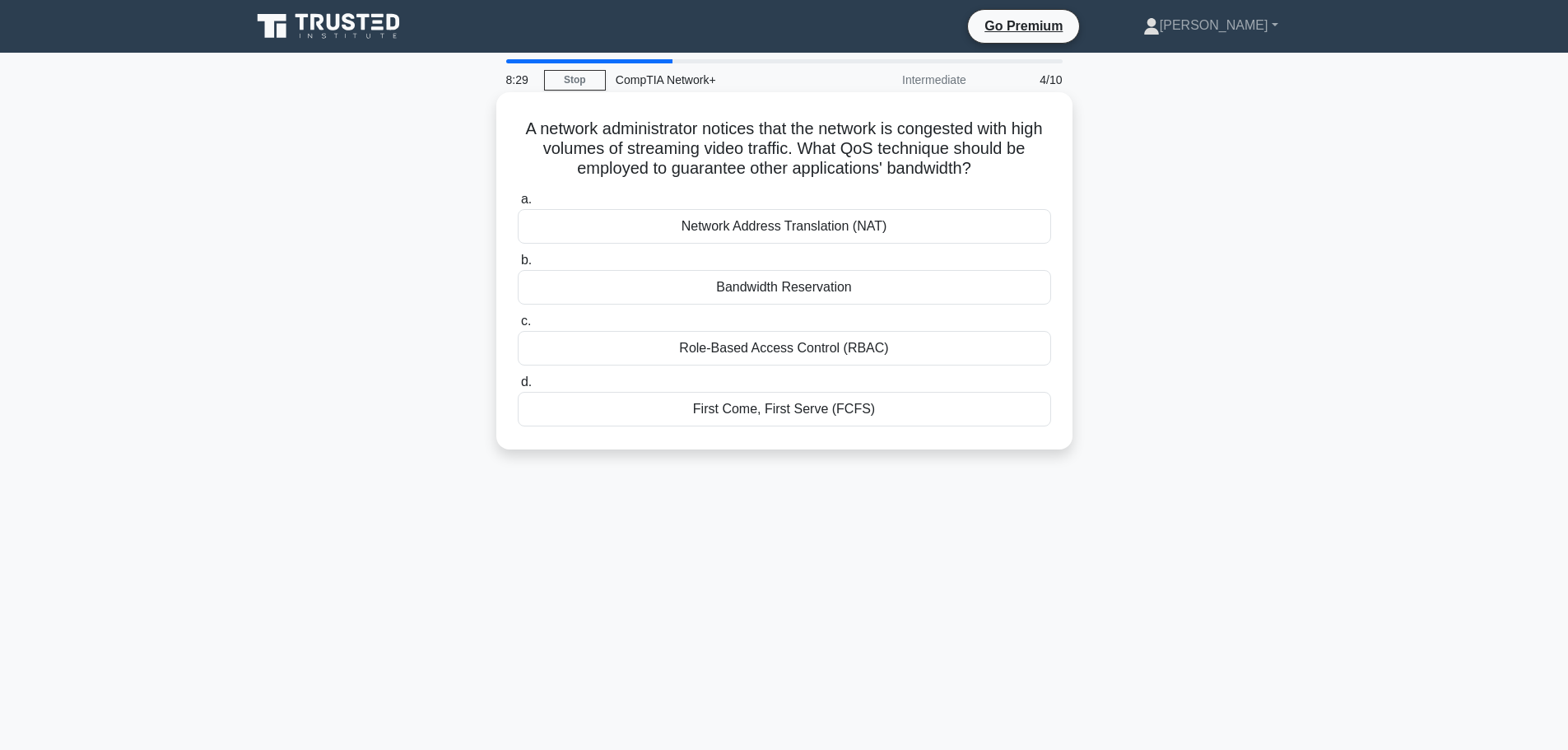
click at [811, 345] on div "Role-Based Access Control (RBAC)" at bounding box center [784, 348] width 533 height 34
click at [517, 327] on input "c. Role-Based Access Control (RBAC)" at bounding box center [517, 321] width 0 height 11
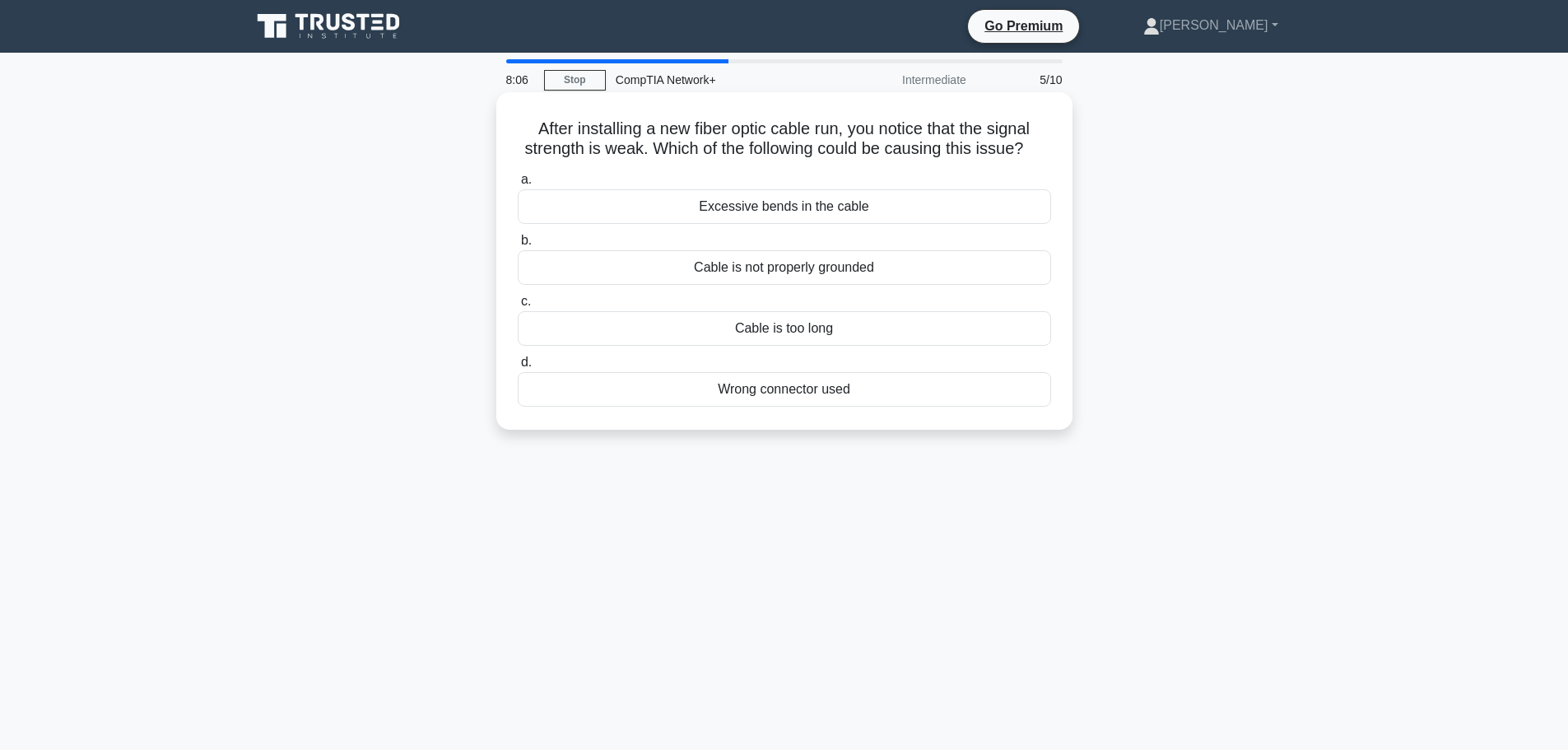
click at [863, 209] on div "Excessive bends in the cable" at bounding box center [784, 206] width 533 height 34
click at [517, 186] on input "a. Excessive bends in the cable" at bounding box center [517, 180] width 0 height 11
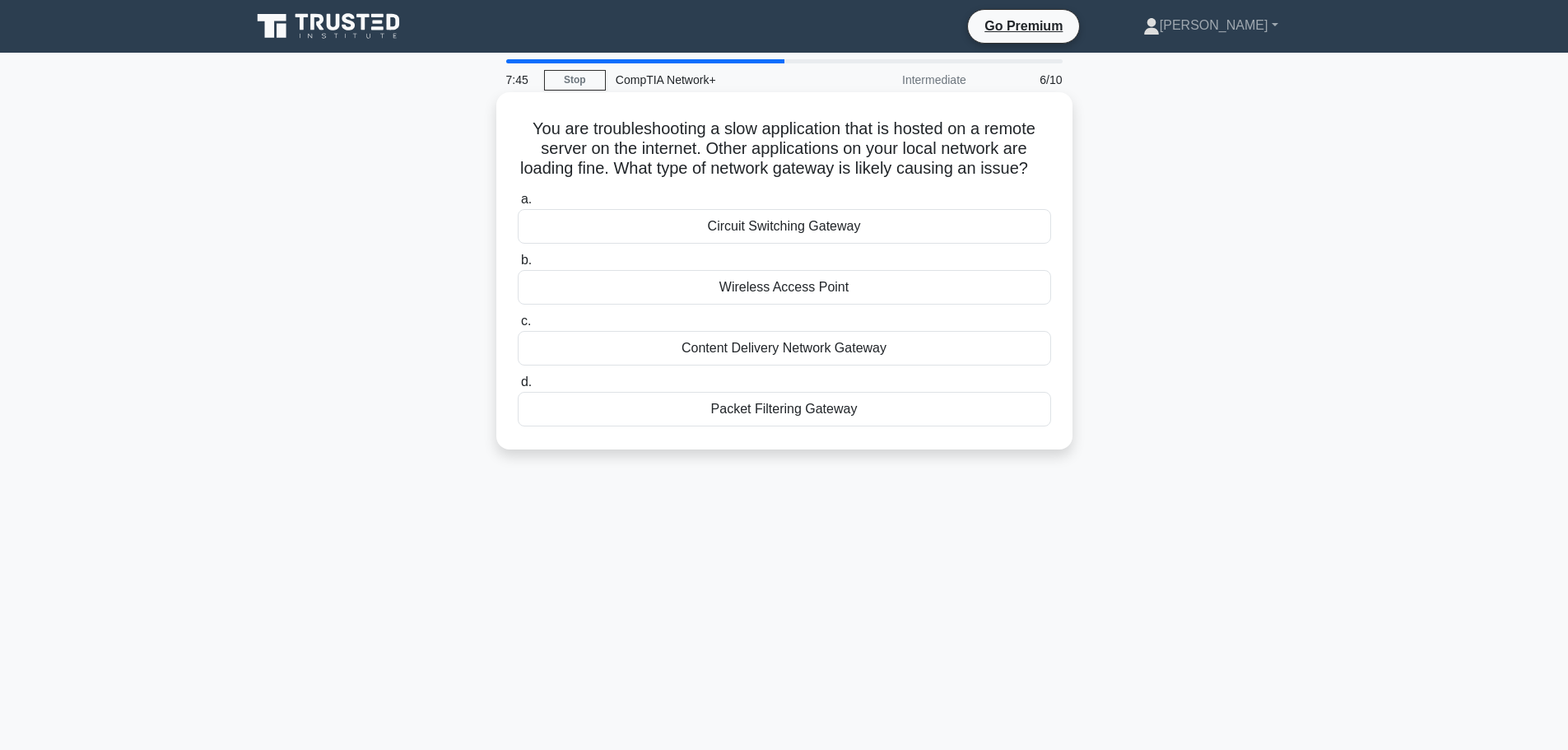
click at [859, 305] on div "Wireless Access Point" at bounding box center [784, 286] width 533 height 34
click at [517, 266] on input "b. Wireless Access Point" at bounding box center [517, 260] width 0 height 11
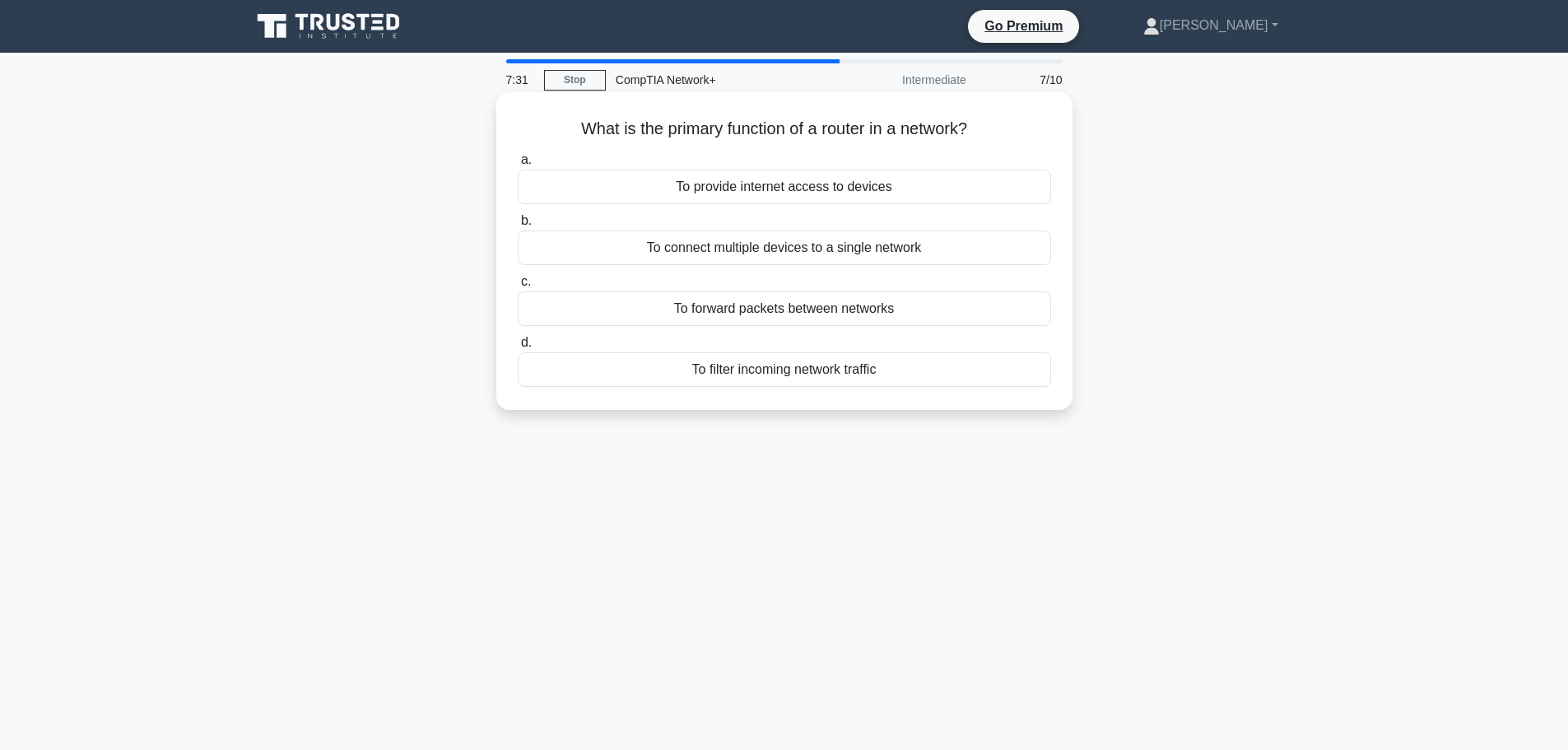
click at [794, 250] on div "To connect multiple devices to a single network" at bounding box center [784, 247] width 533 height 34
click at [517, 227] on input "b. To connect multiple devices to a single network" at bounding box center [517, 221] width 0 height 11
